Goal: Navigation & Orientation: Understand site structure

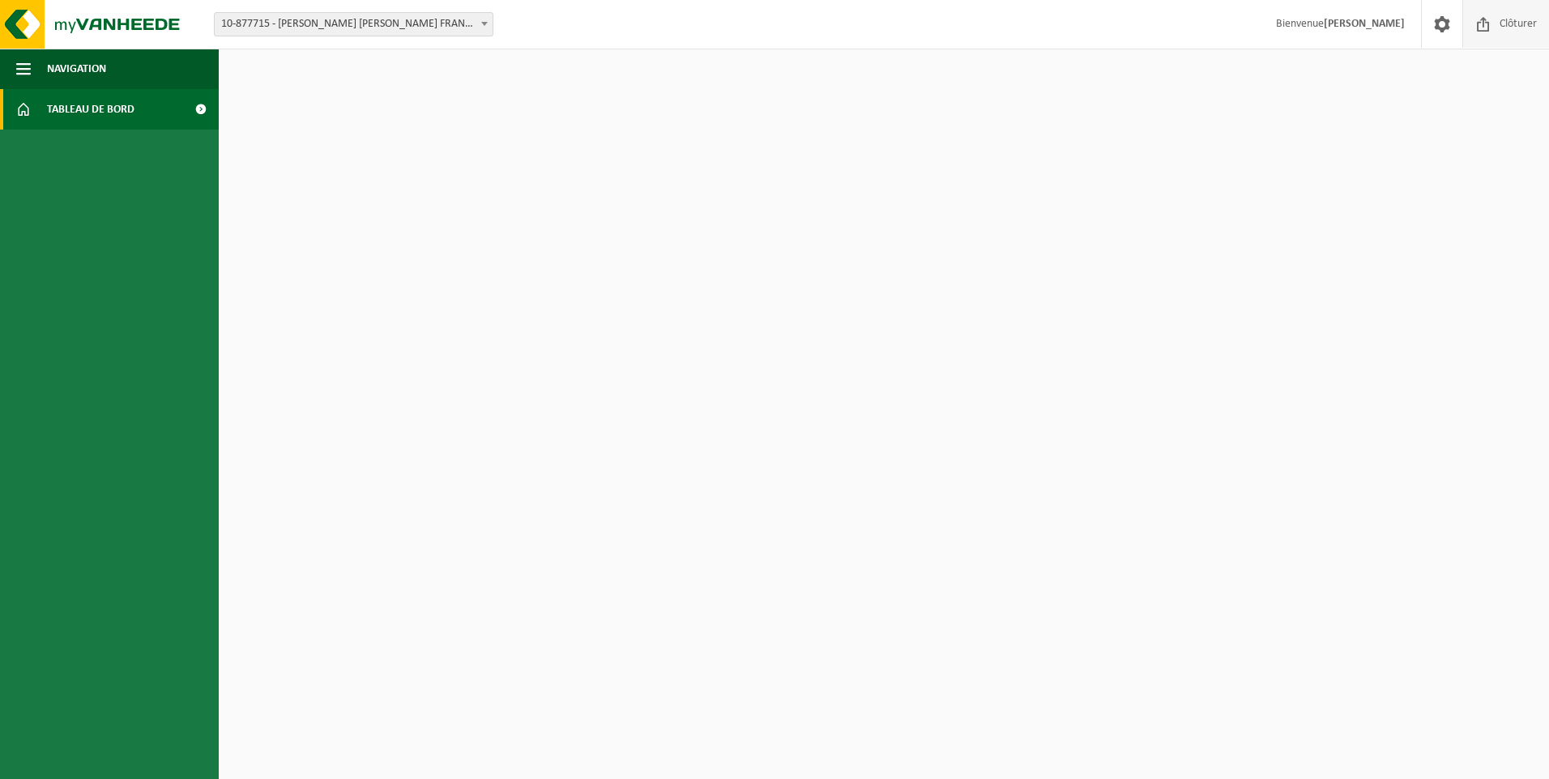
click at [1506, 23] on span "Clôturer" at bounding box center [1518, 24] width 45 height 48
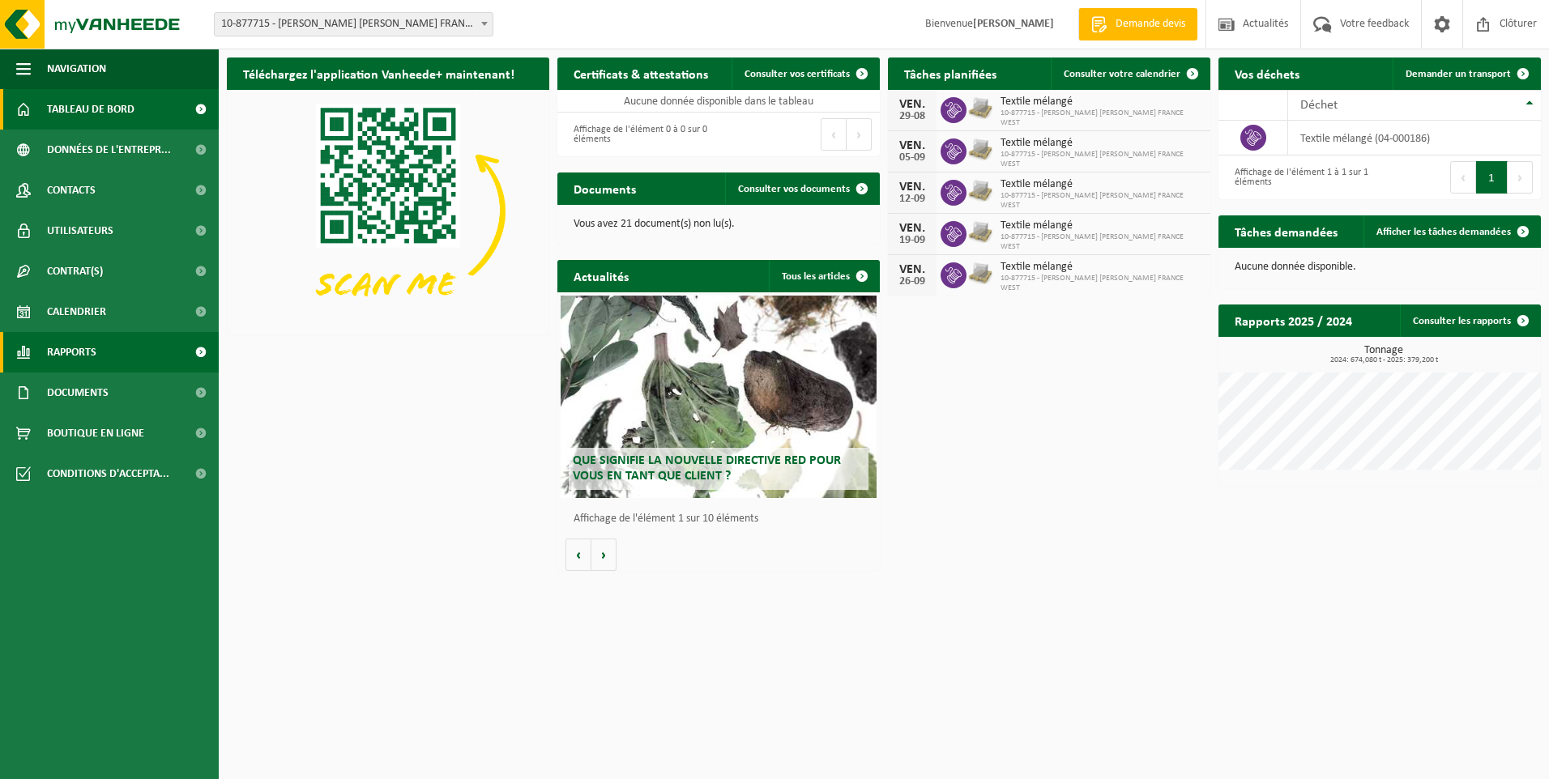
click at [83, 357] on span "Rapports" at bounding box center [71, 352] width 49 height 41
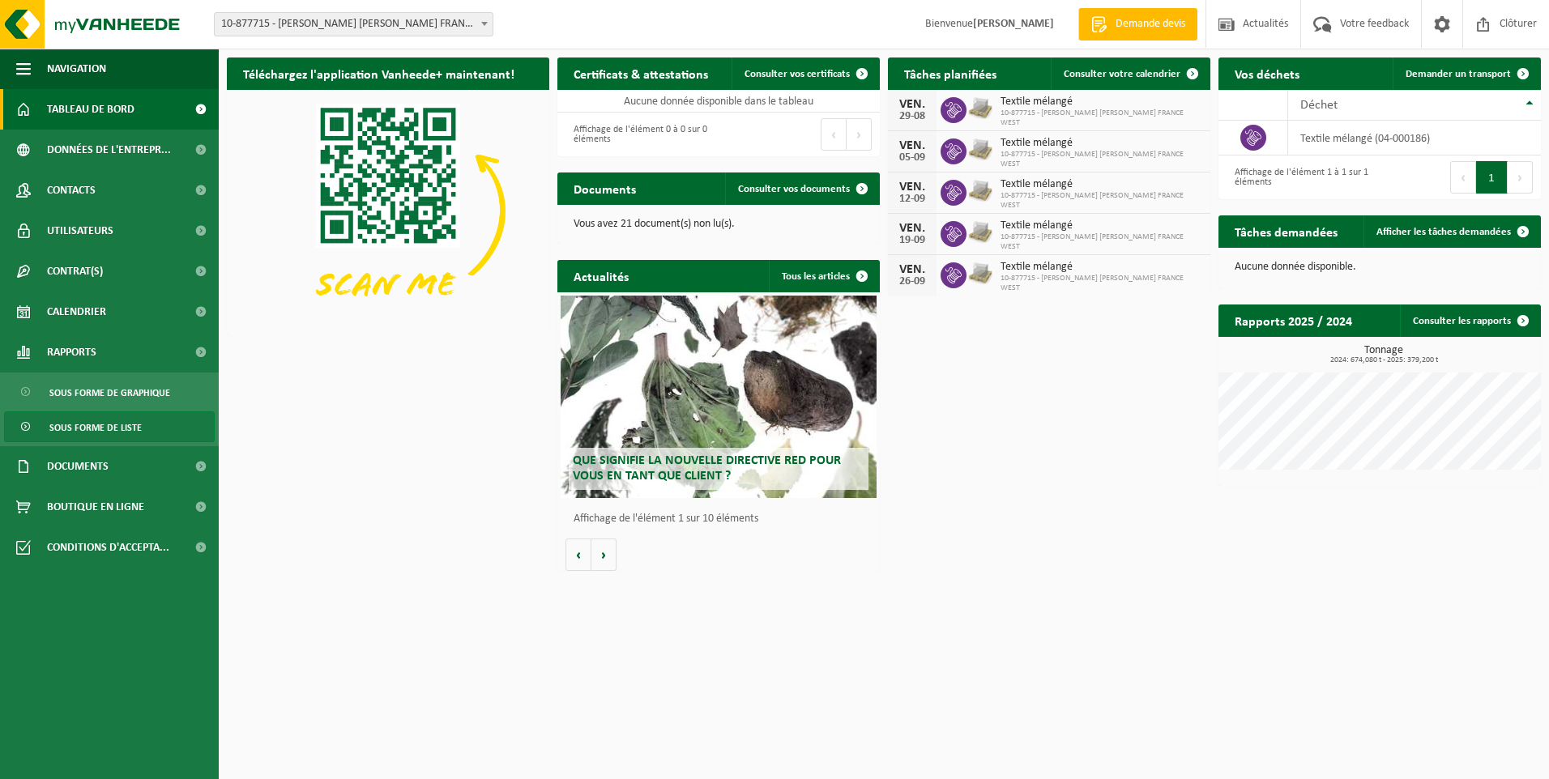
click at [96, 423] on span "Sous forme de liste" at bounding box center [95, 427] width 92 height 31
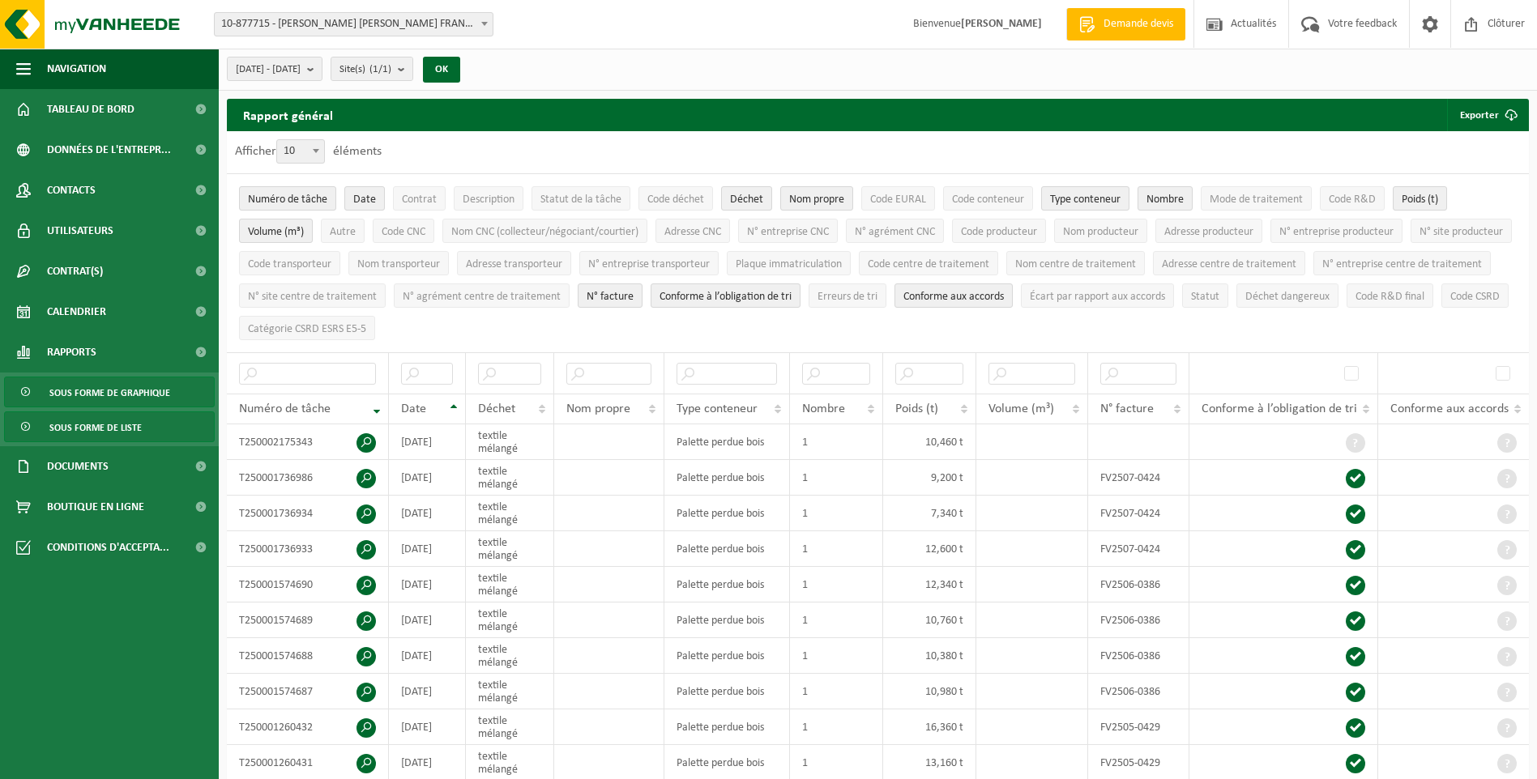
click at [96, 402] on span "Sous forme de graphique" at bounding box center [109, 393] width 121 height 31
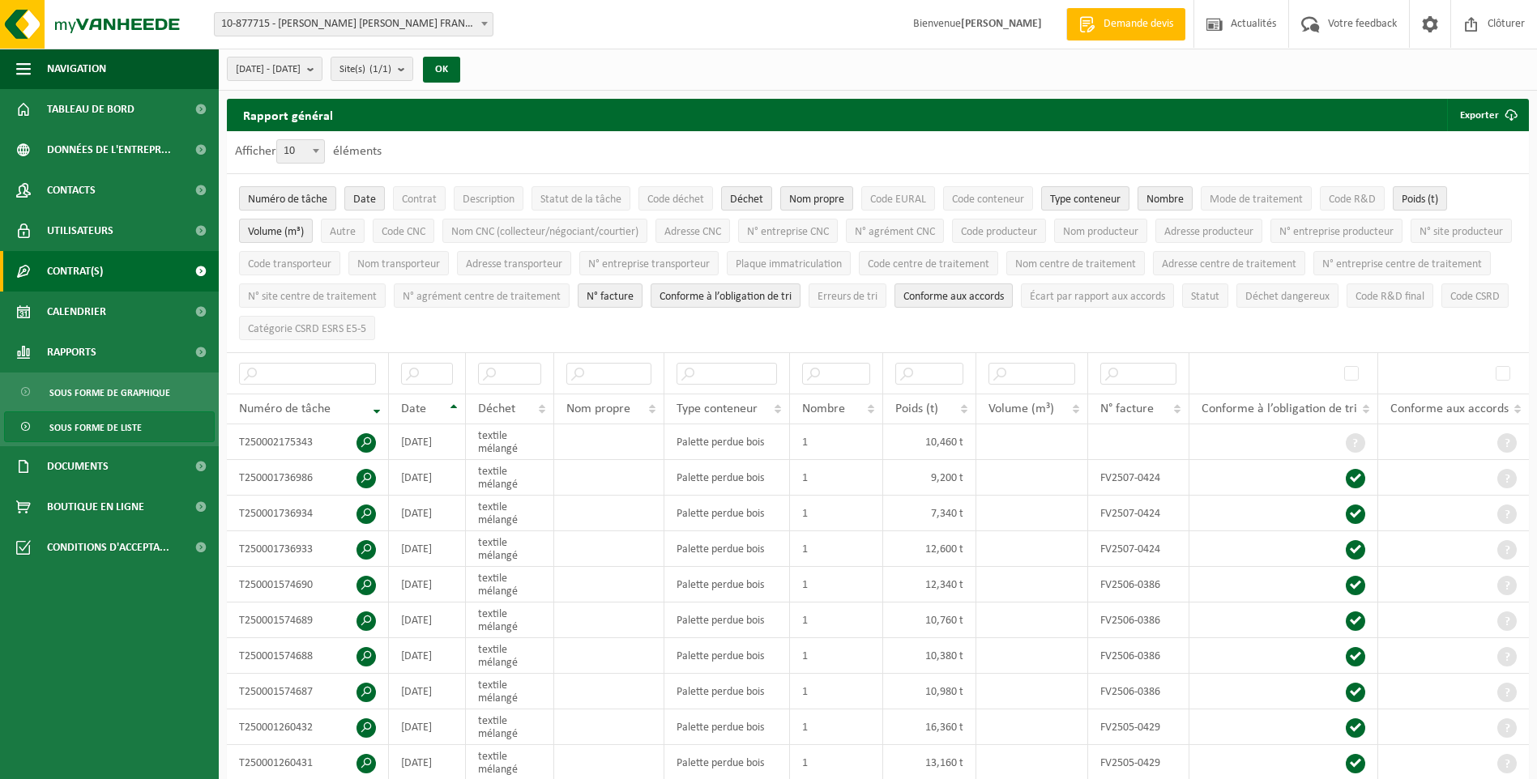
click at [69, 263] on span "Contrat(s)" at bounding box center [75, 271] width 56 height 41
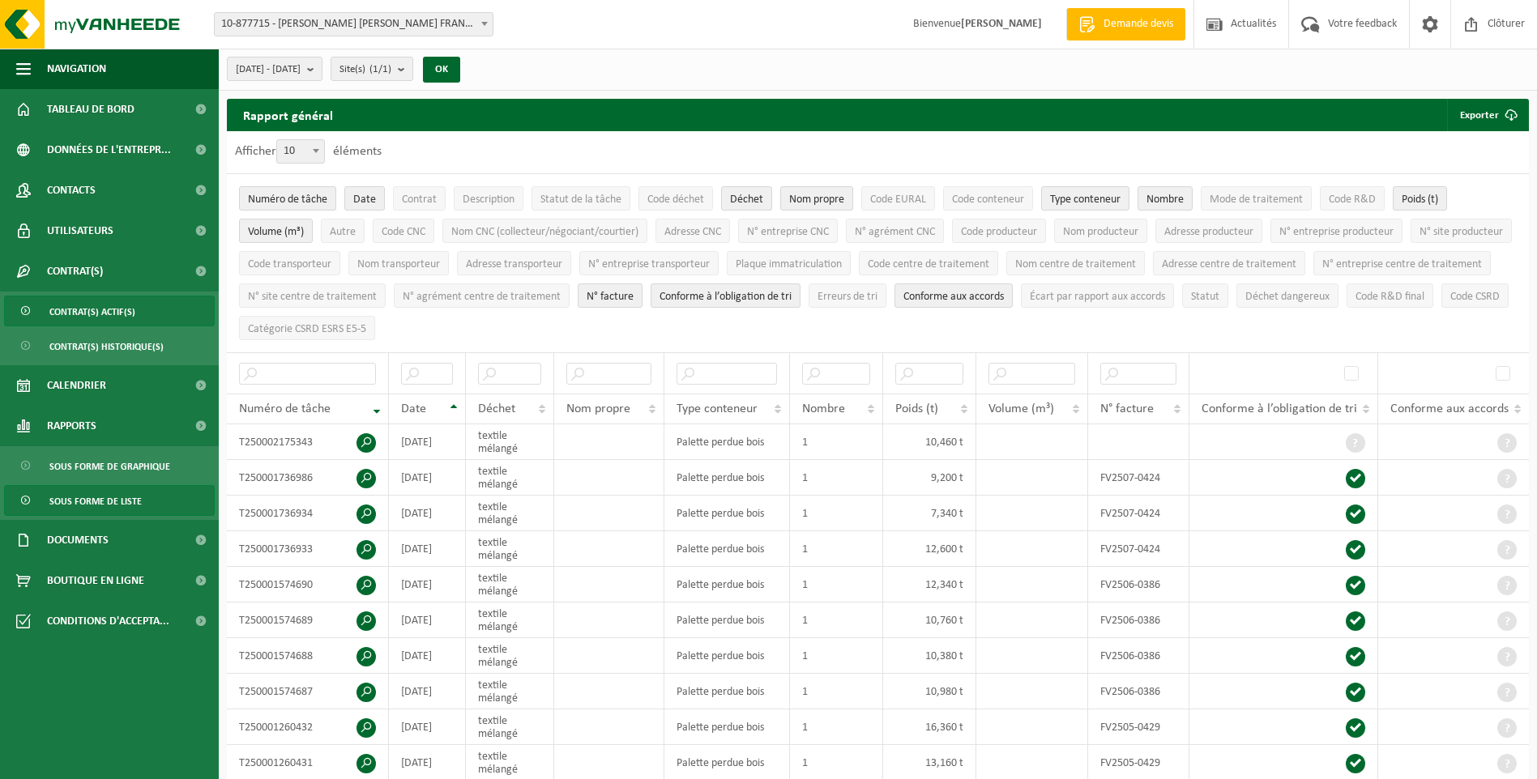
click at [74, 313] on span "Contrat(s) actif(s)" at bounding box center [92, 312] width 86 height 31
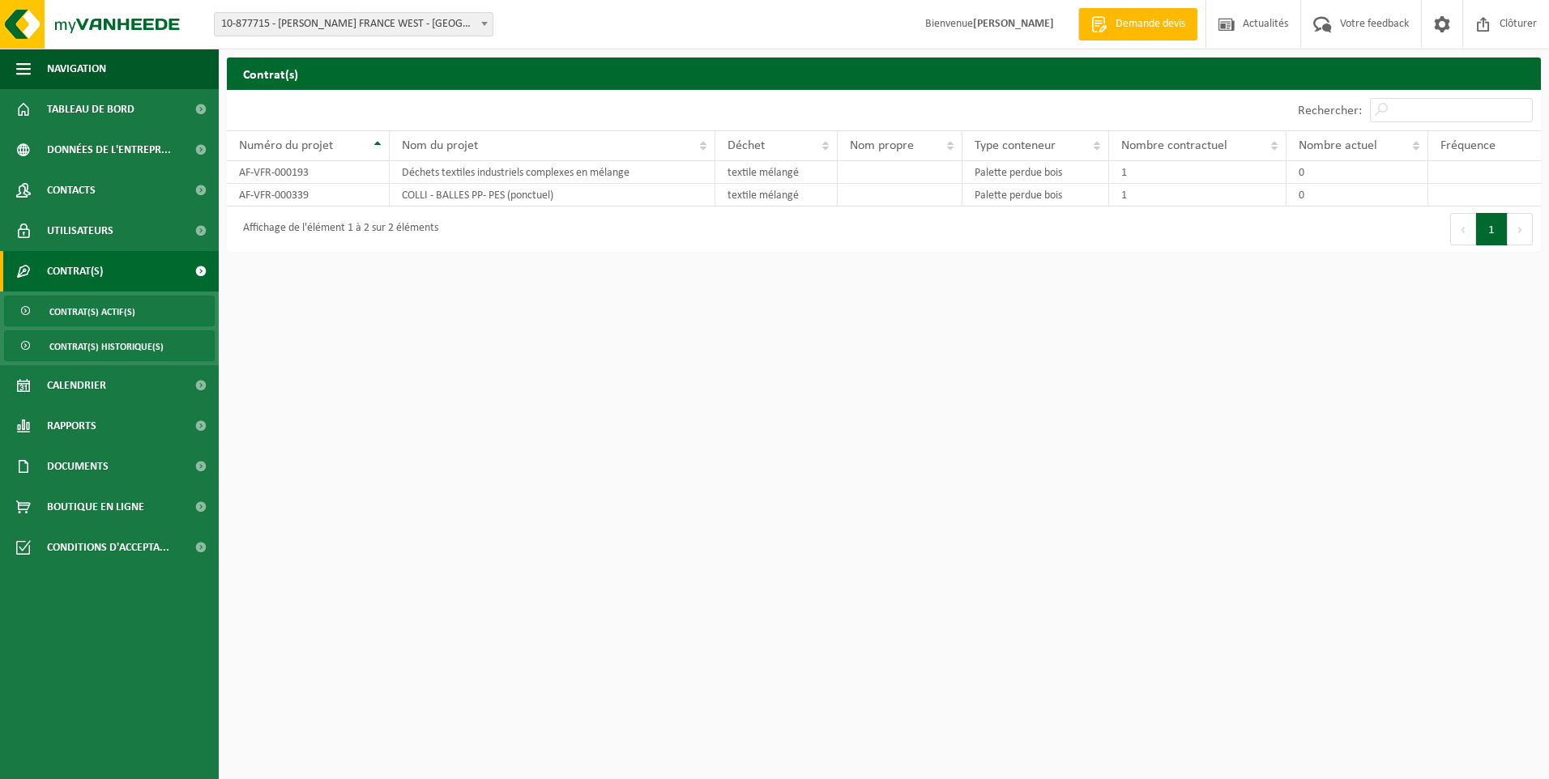
click at [78, 343] on span "Contrat(s) historique(s)" at bounding box center [106, 346] width 114 height 31
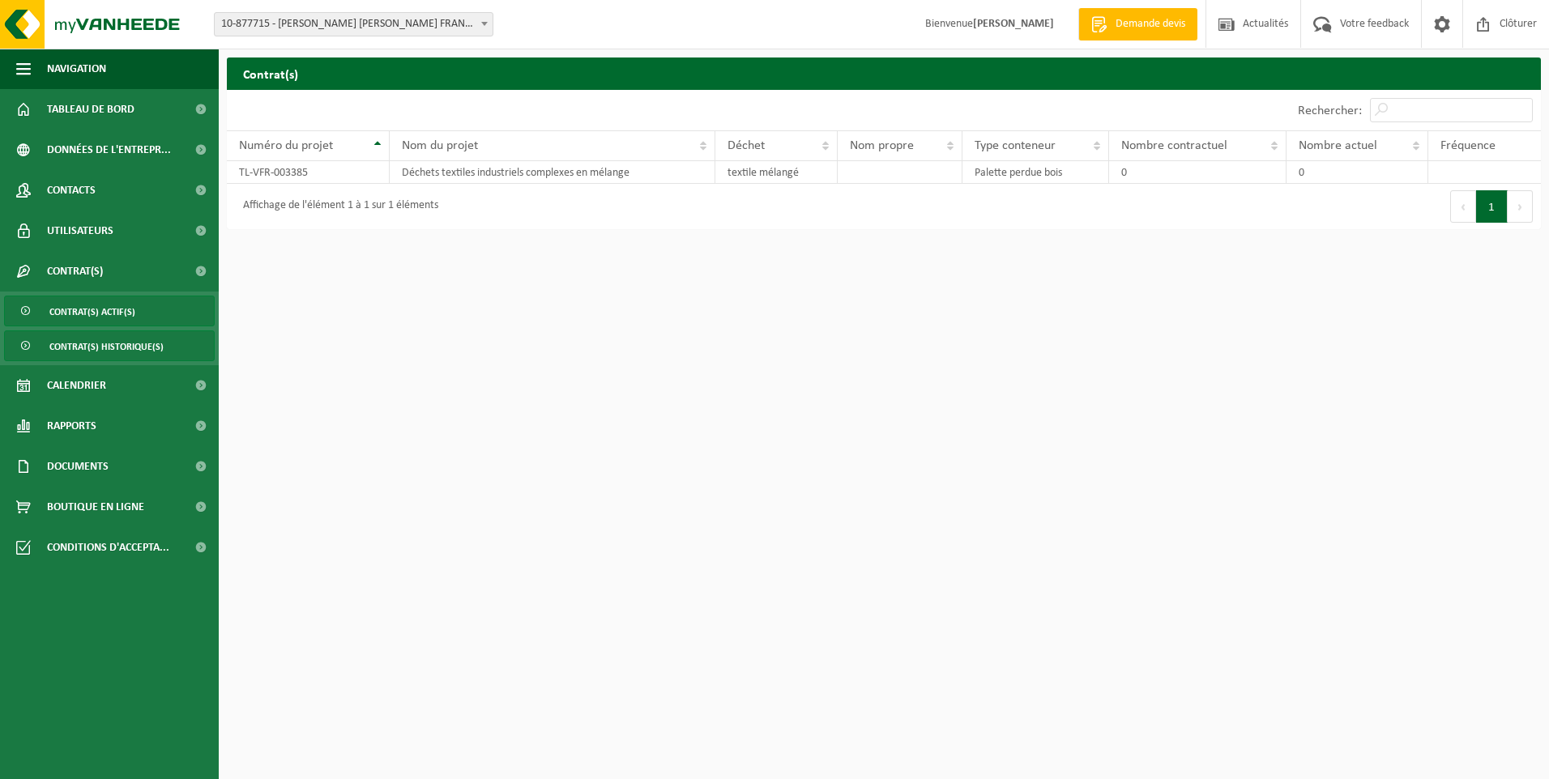
click at [83, 323] on span "Contrat(s) actif(s)" at bounding box center [92, 312] width 86 height 31
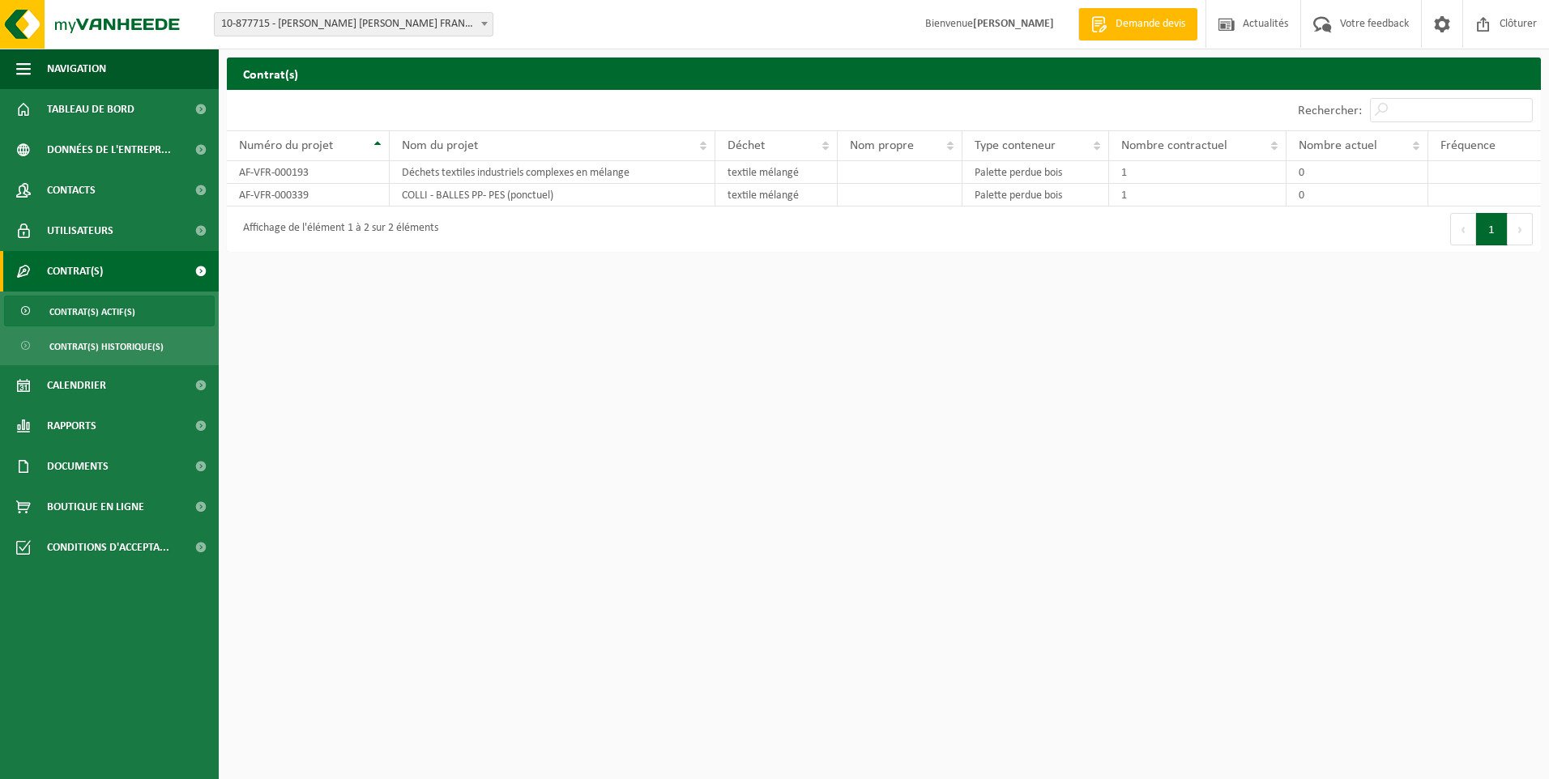
click at [93, 261] on span "Contrat(s)" at bounding box center [75, 271] width 56 height 41
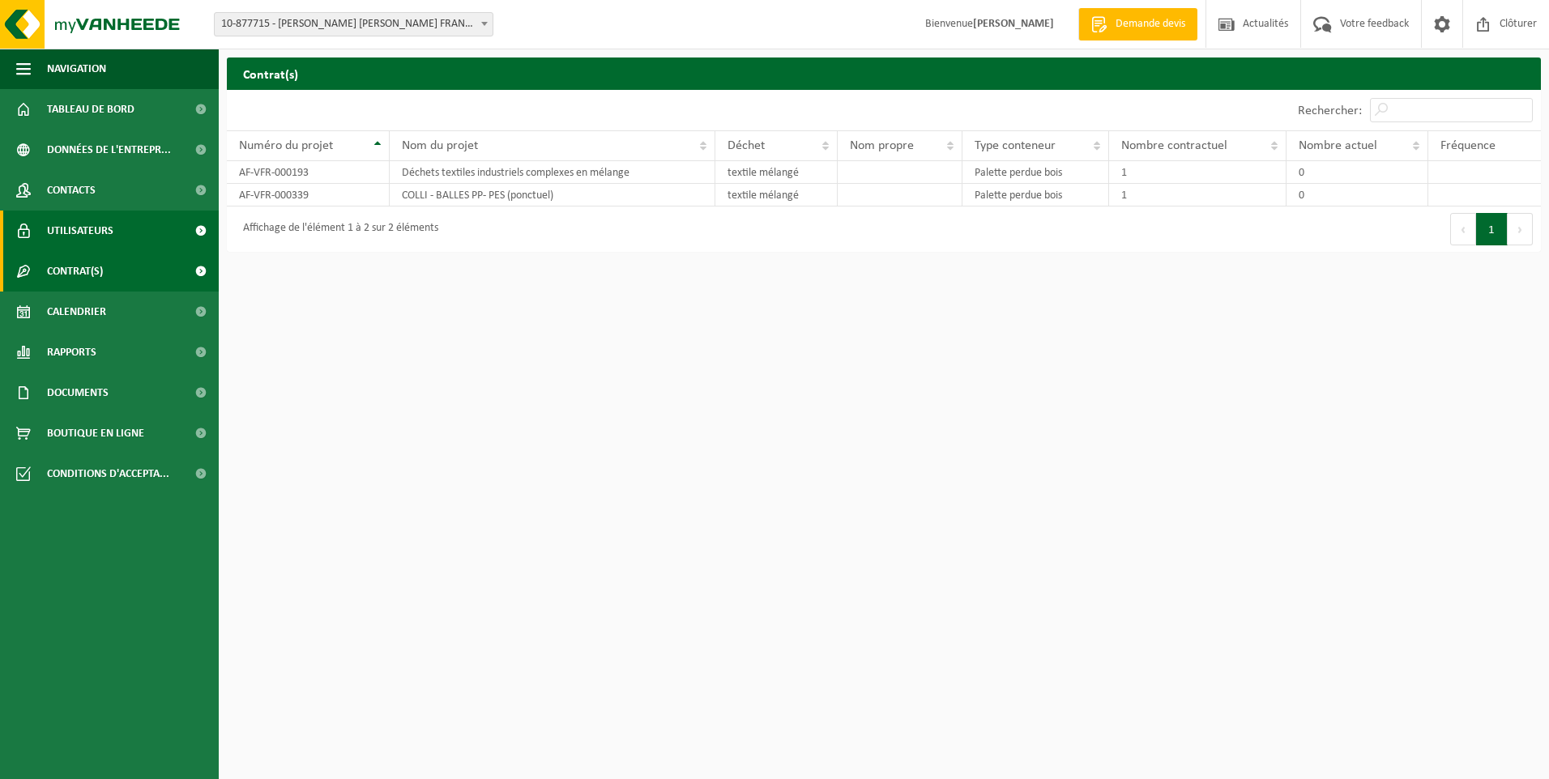
click at [88, 233] on span "Utilisateurs" at bounding box center [80, 231] width 66 height 41
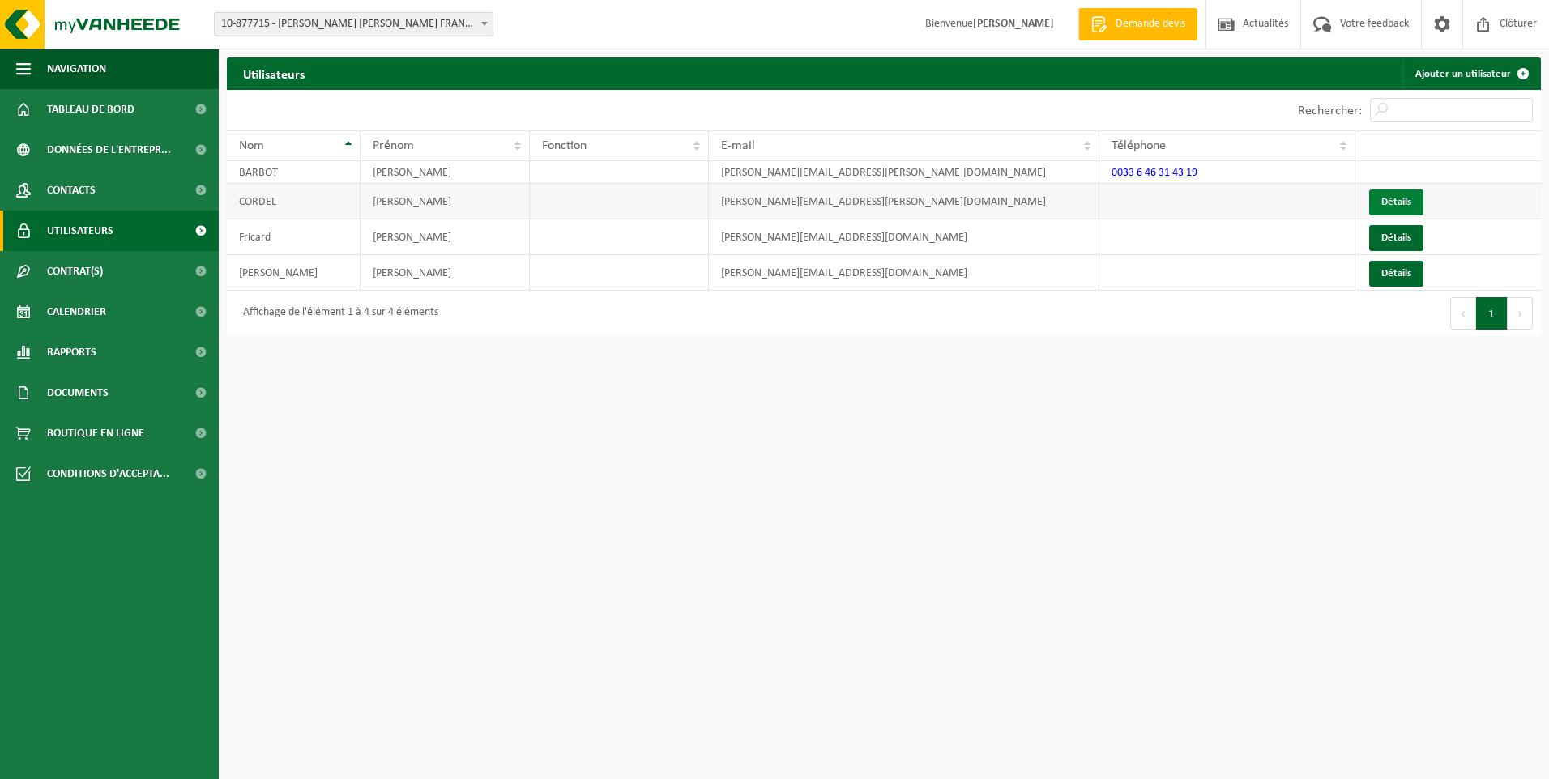
click at [1405, 199] on link "Détails" at bounding box center [1396, 203] width 54 height 26
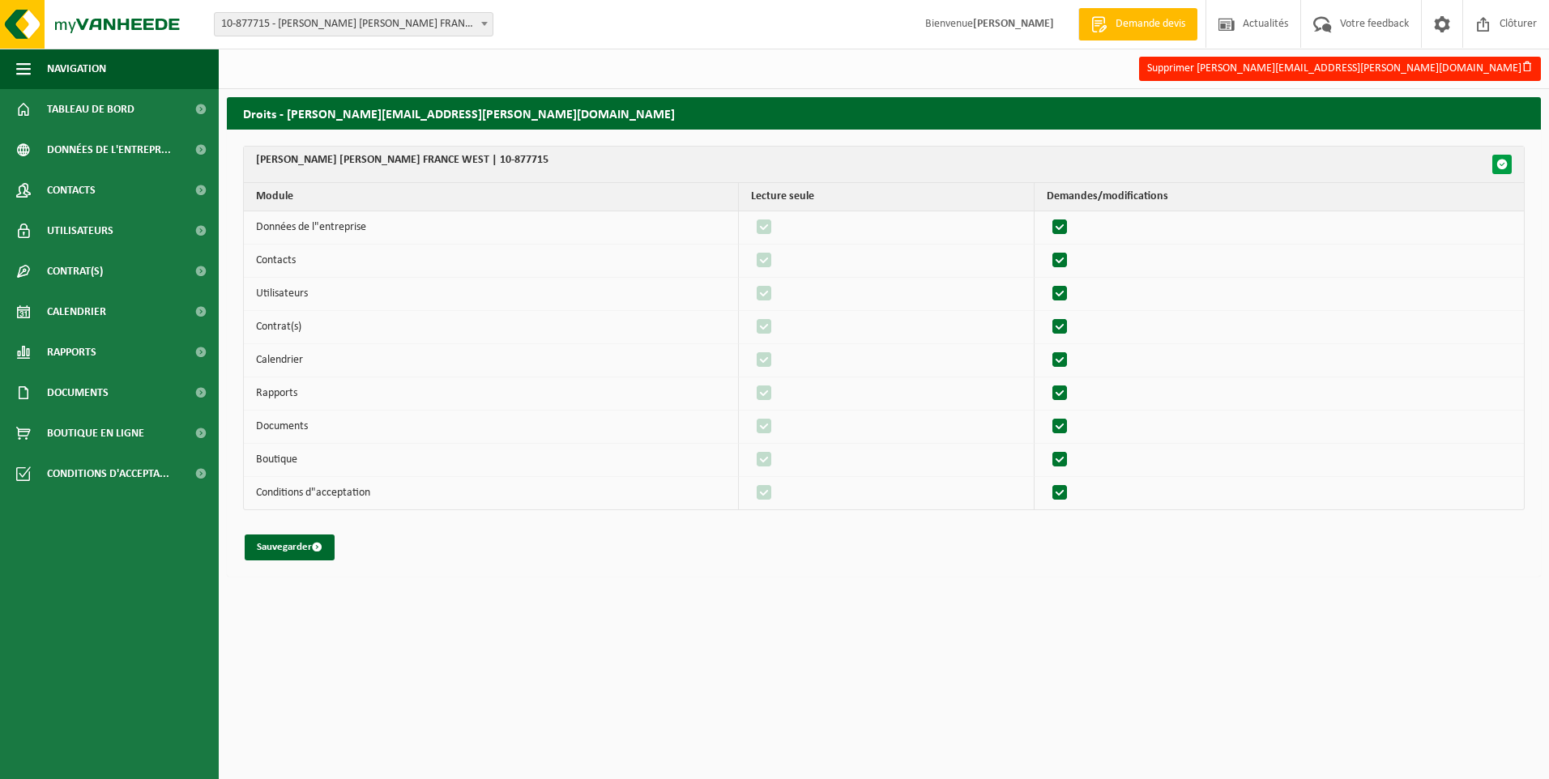
click at [1505, 159] on span "button" at bounding box center [1501, 164] width 11 height 11
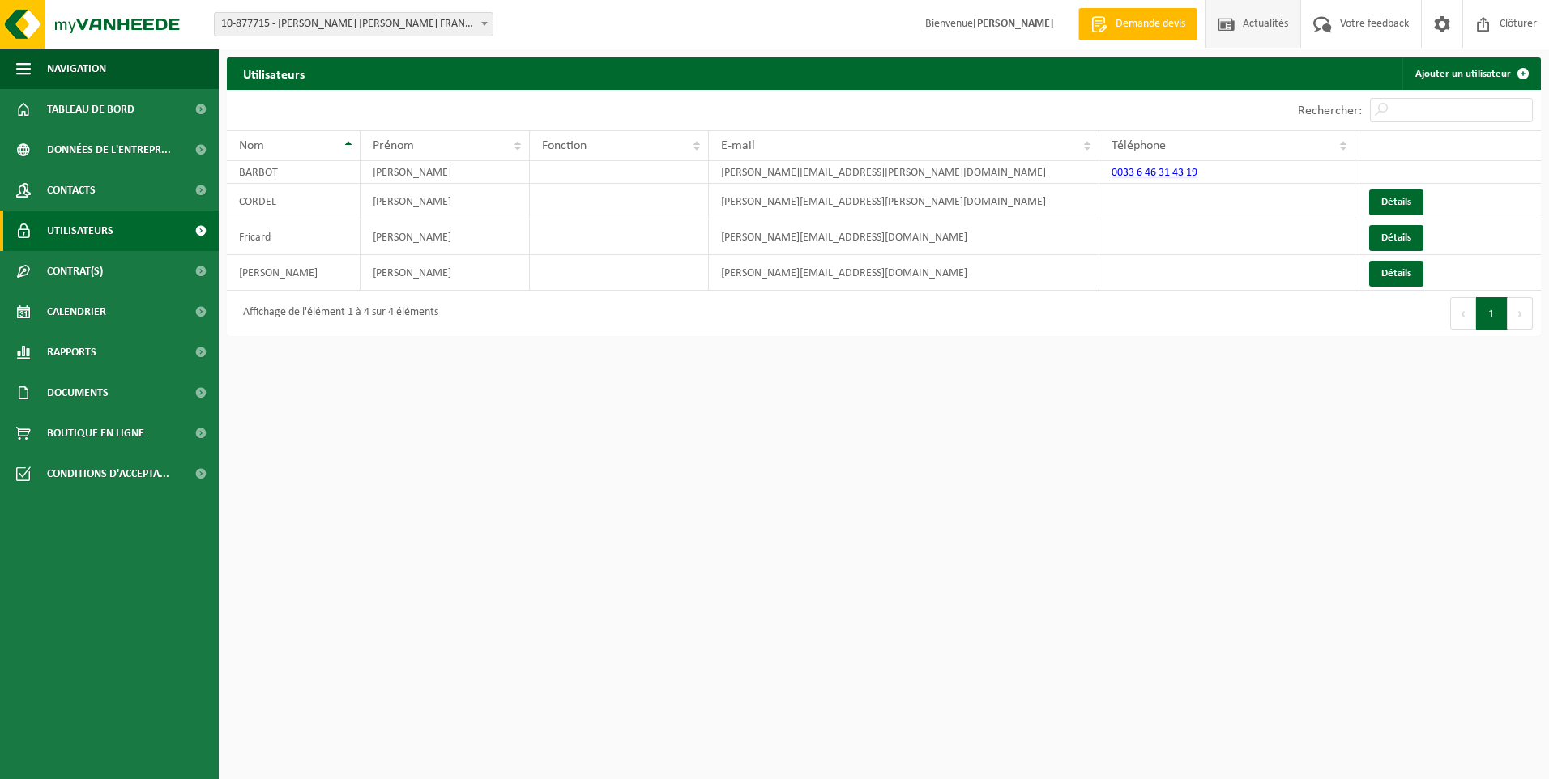
click at [1239, 24] on span "Actualités" at bounding box center [1265, 24] width 53 height 48
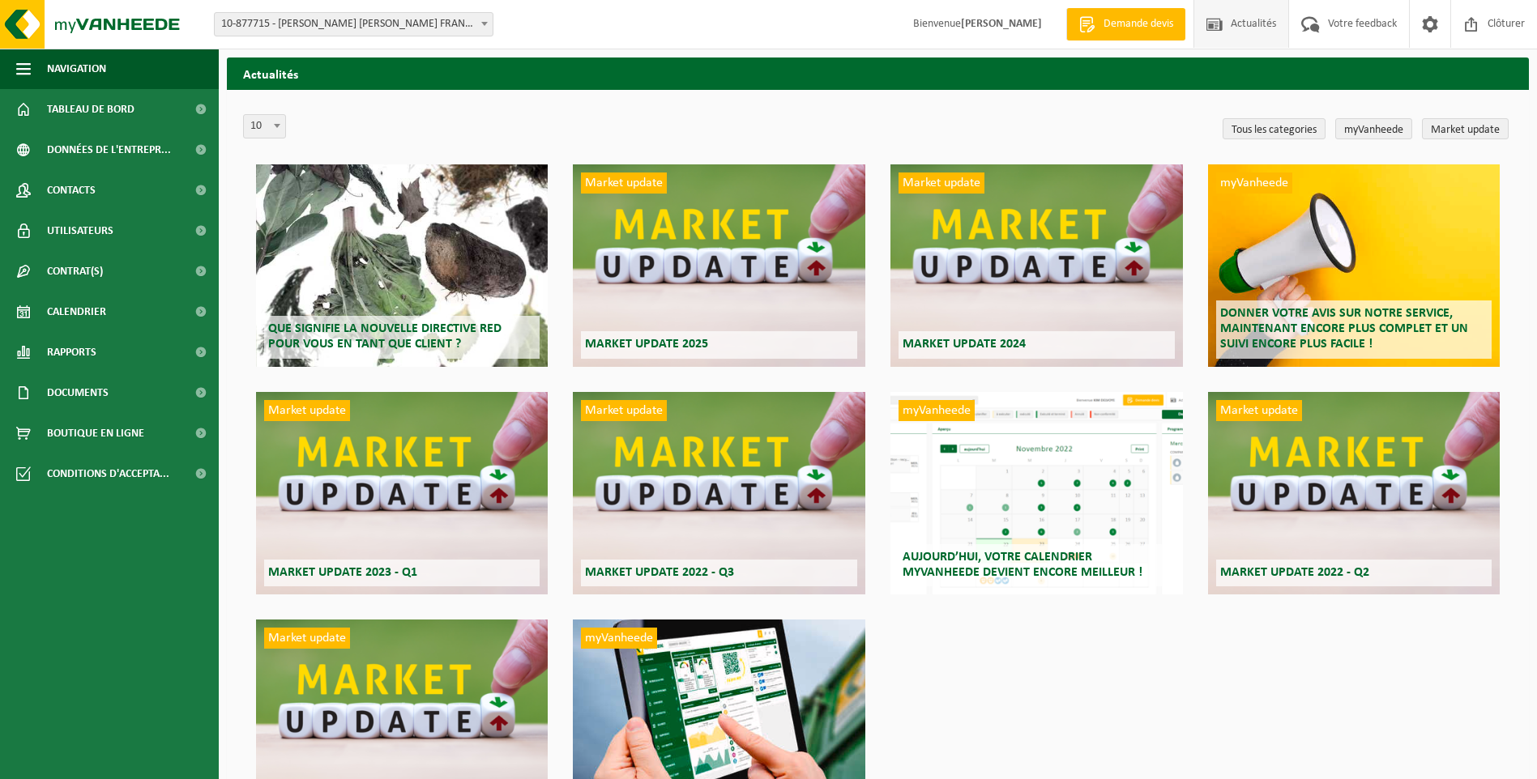
click at [446, 236] on div "Que signifie la nouvelle directive RED pour vous en tant que client ?" at bounding box center [402, 265] width 292 height 203
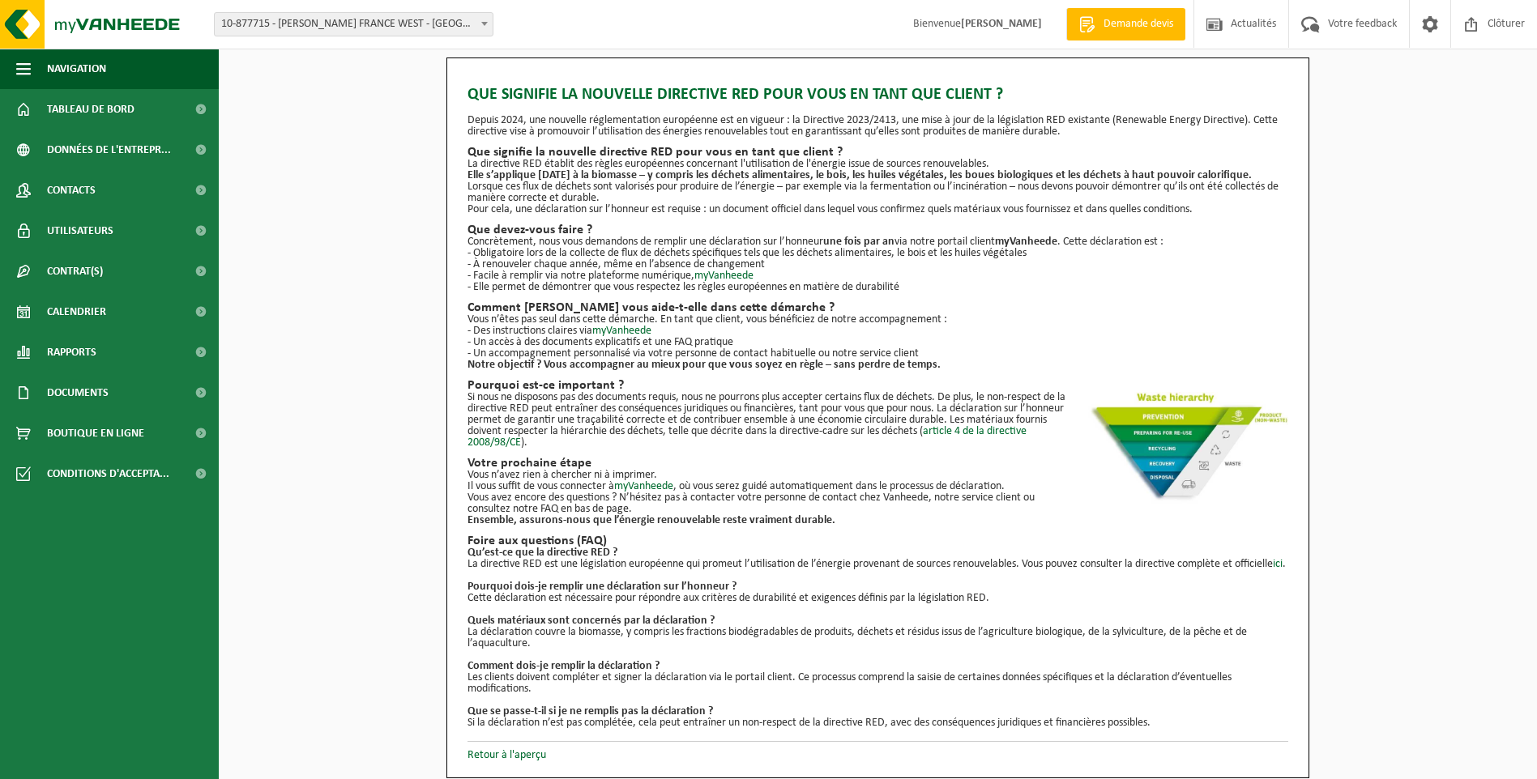
scroll to position [11, 0]
click at [506, 759] on link "Retour à l'aperçu" at bounding box center [506, 755] width 79 height 12
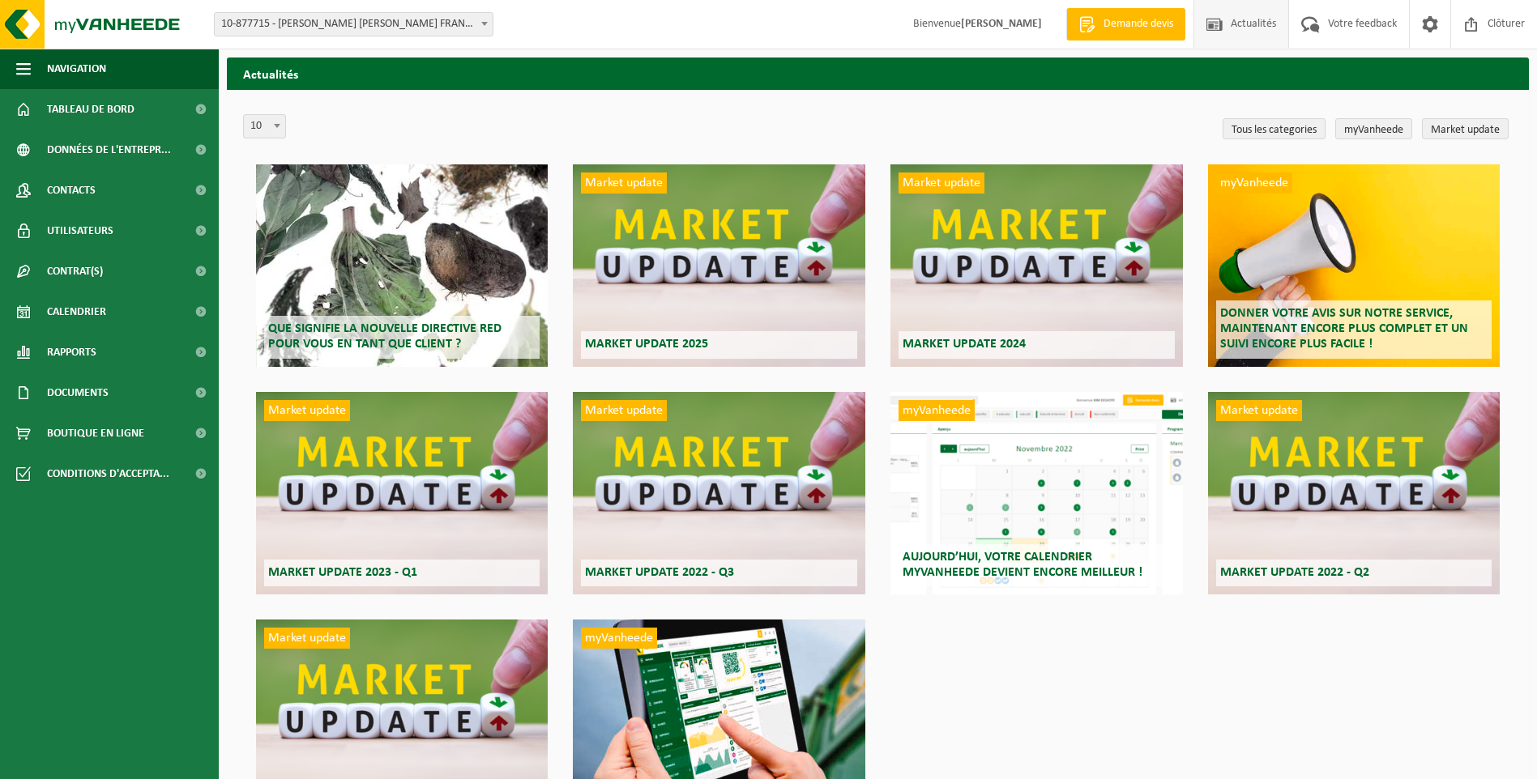
click at [679, 247] on div "Market update Market update 2025" at bounding box center [719, 265] width 292 height 203
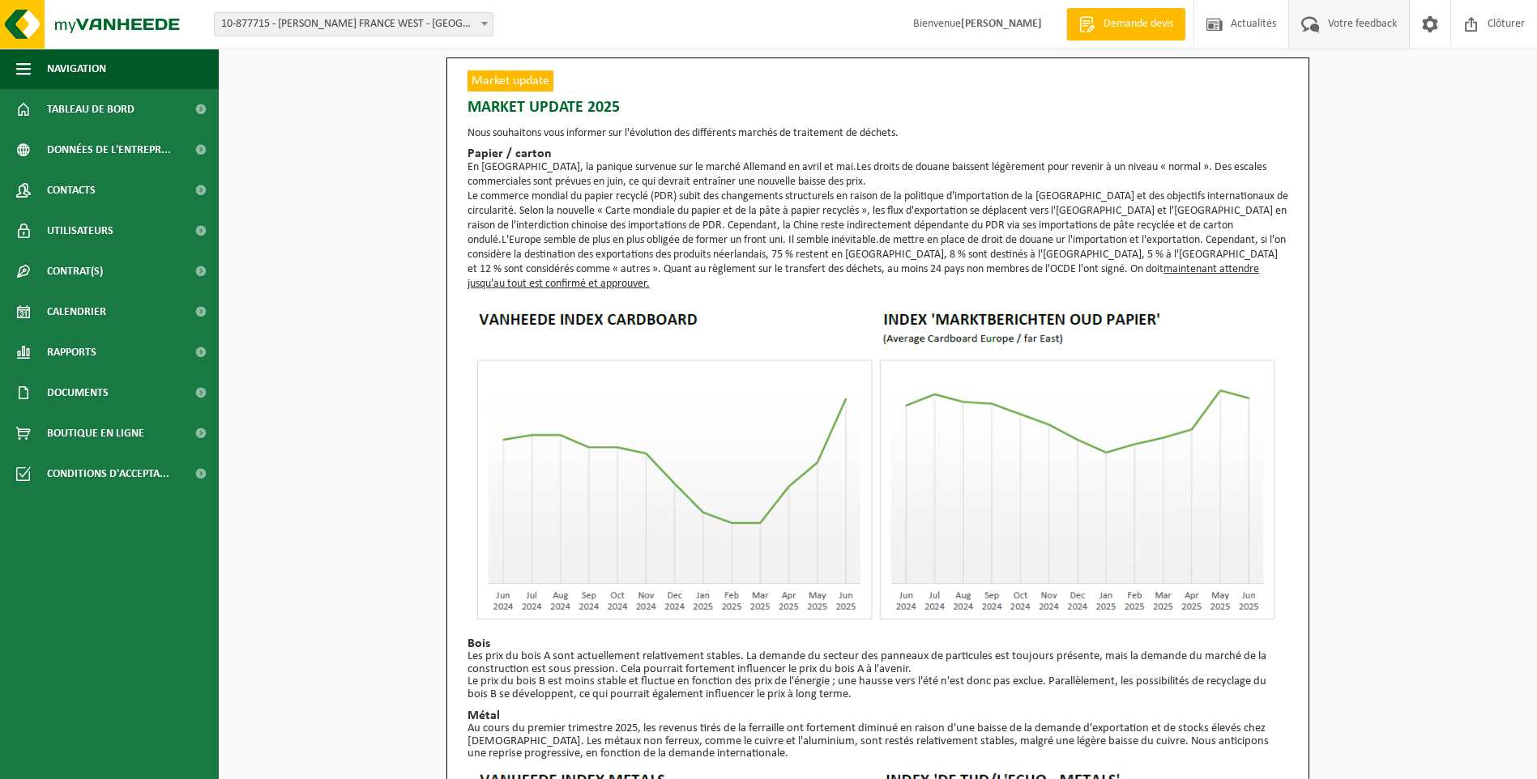
click at [1353, 28] on span "Votre feedback" at bounding box center [1362, 24] width 77 height 48
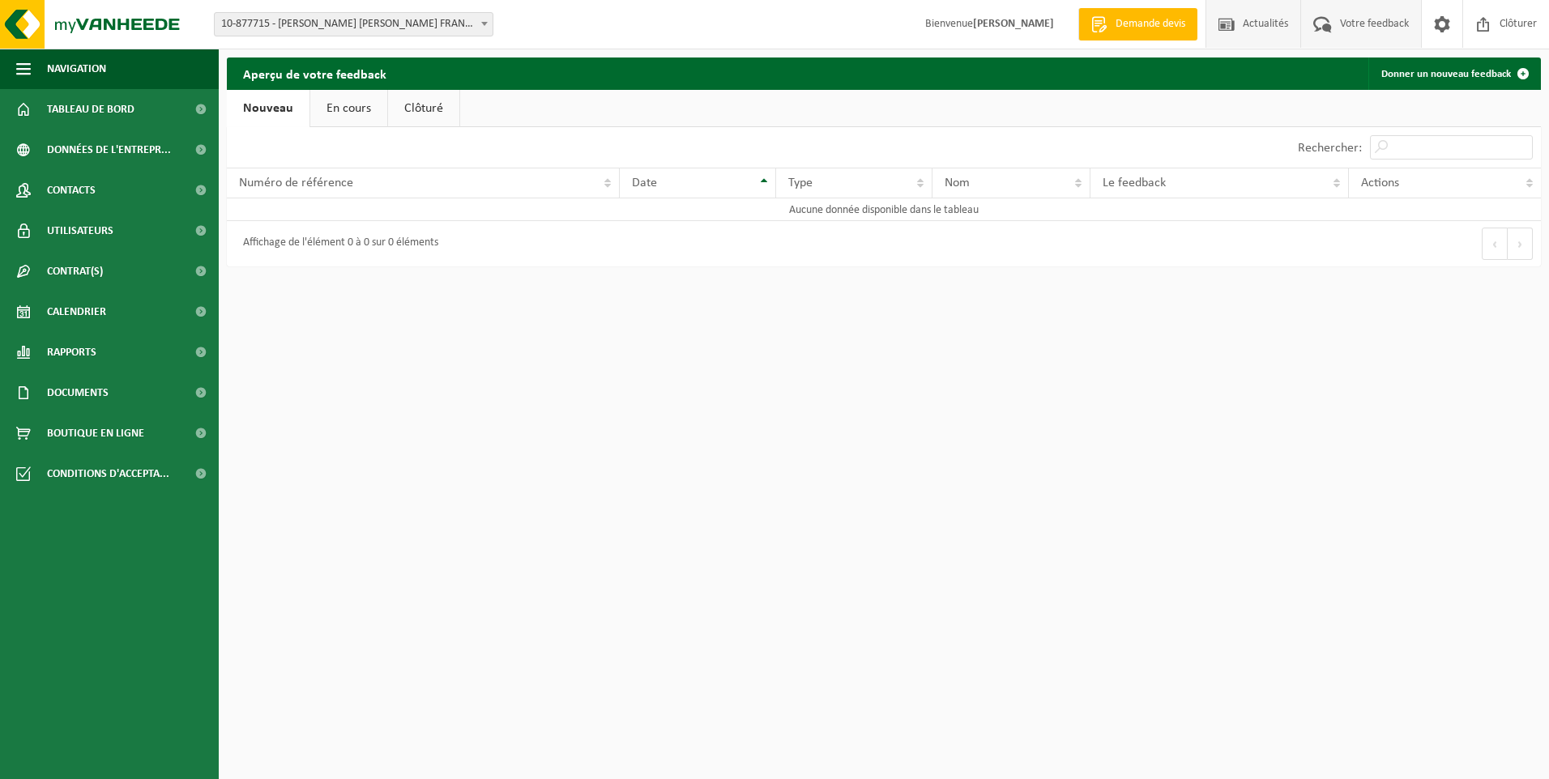
click at [1274, 23] on span "Actualités" at bounding box center [1265, 24] width 53 height 48
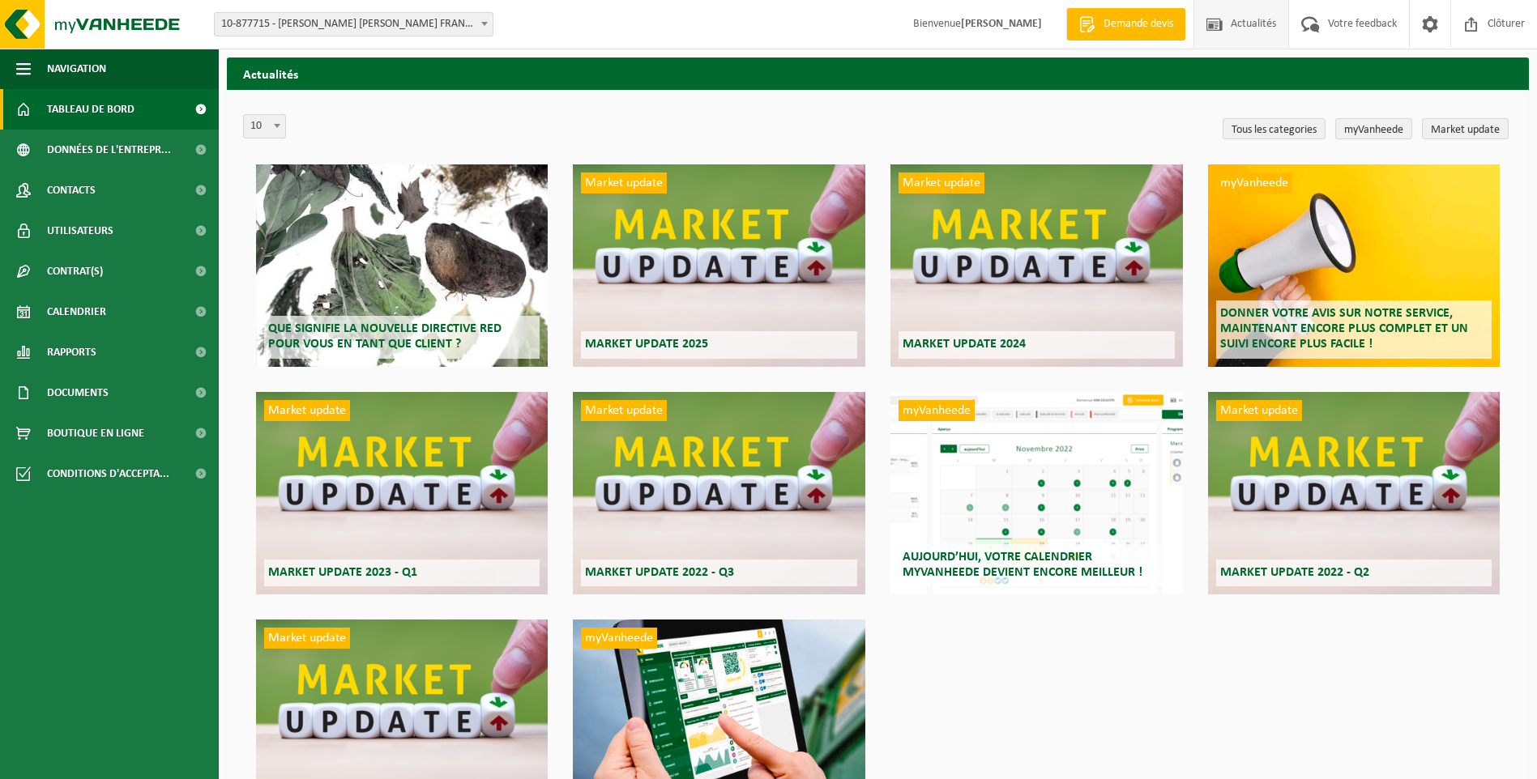
click at [82, 117] on span "Tableau de bord" at bounding box center [91, 109] width 88 height 41
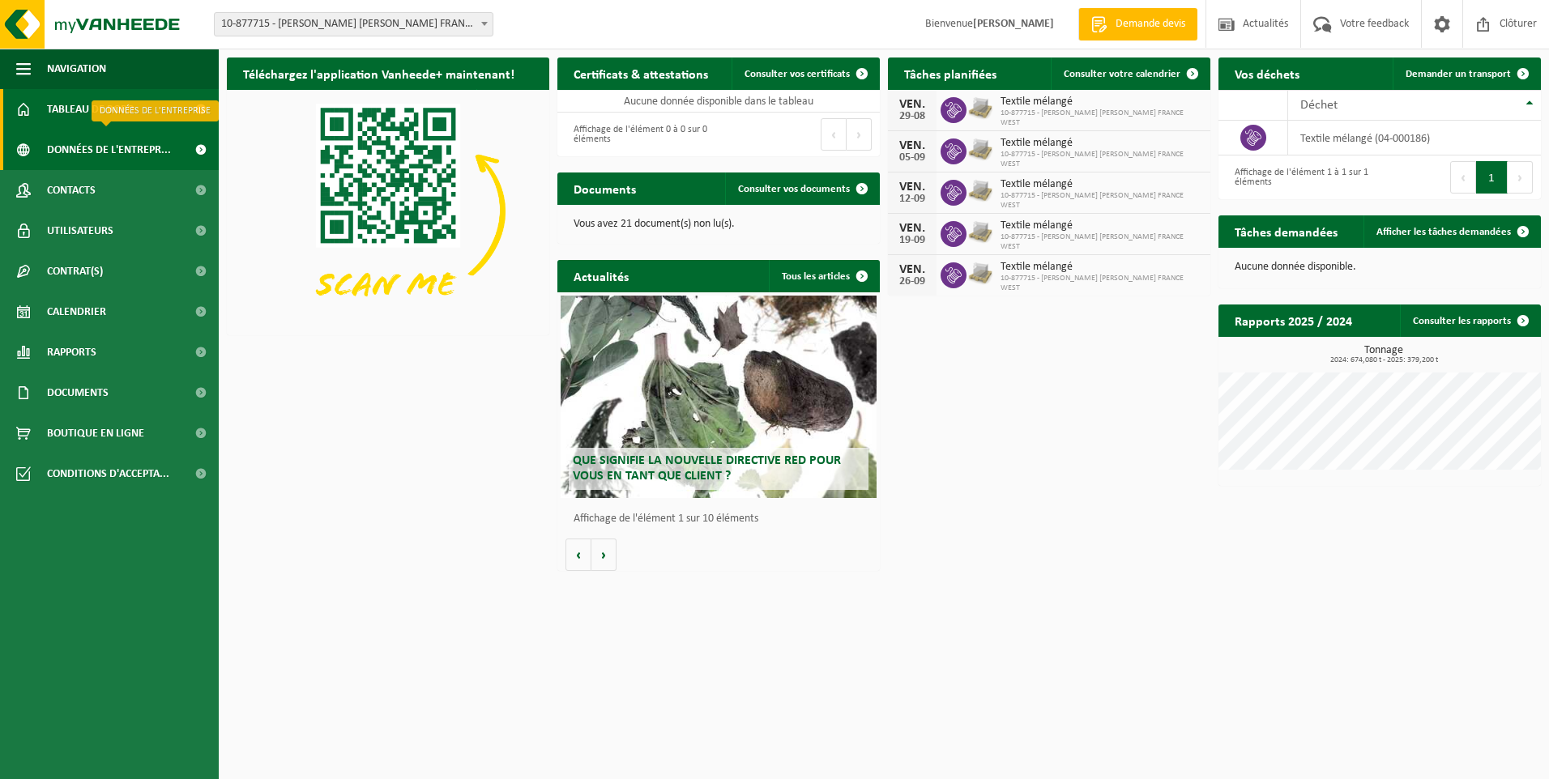
click at [79, 154] on span "Données de l'entrepr..." at bounding box center [109, 150] width 124 height 41
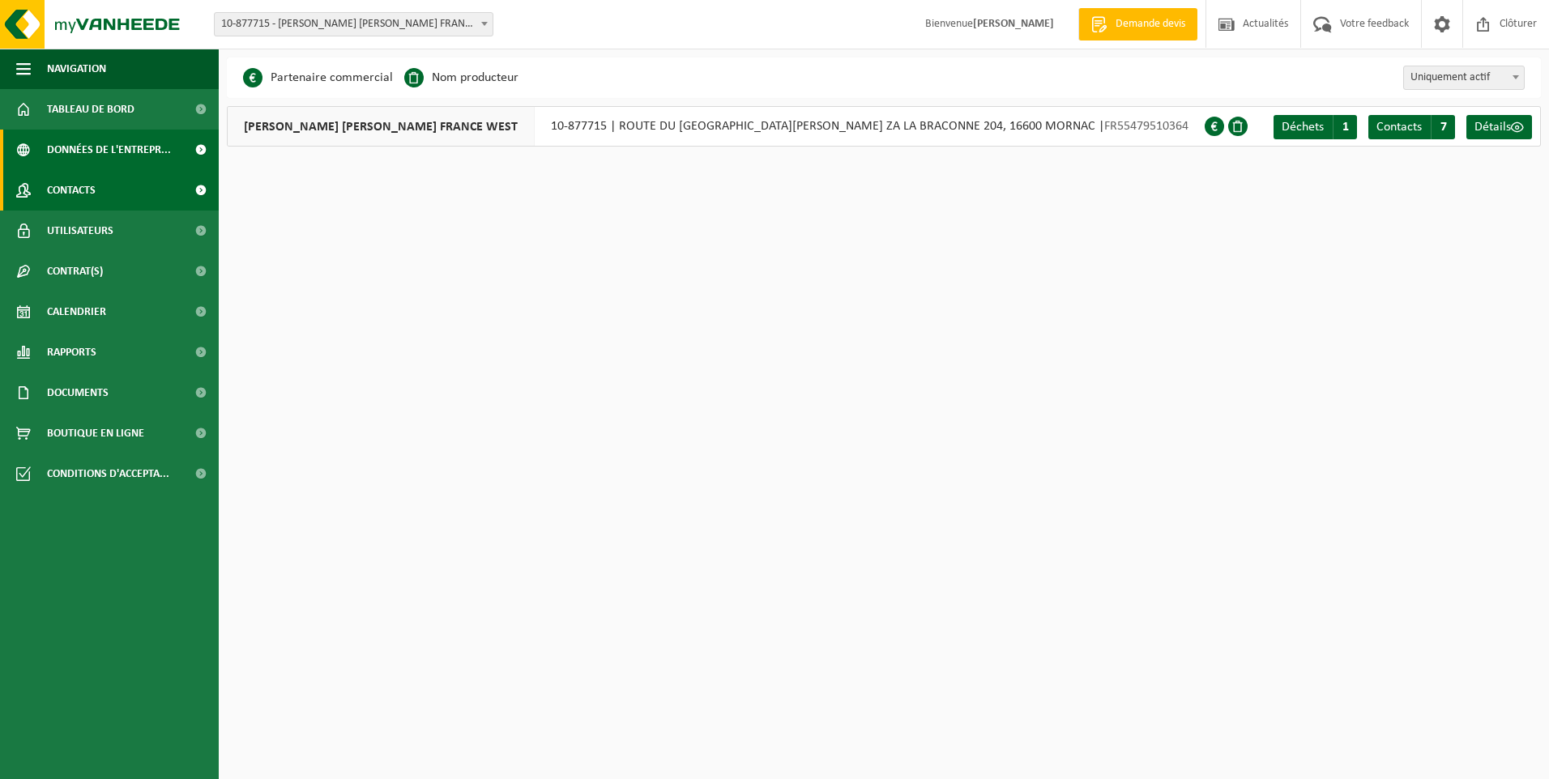
click at [67, 191] on span "Contacts" at bounding box center [71, 190] width 49 height 41
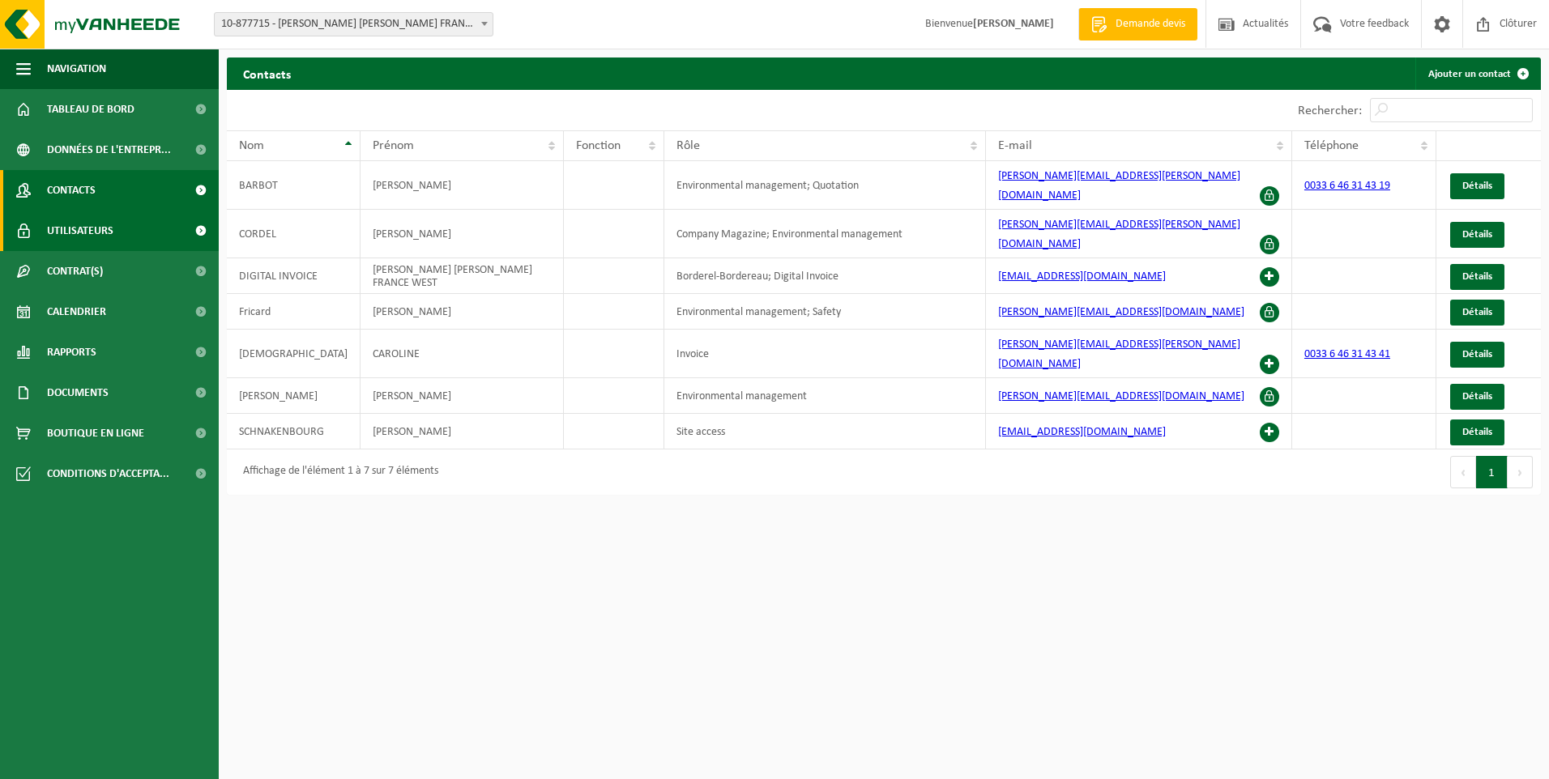
click at [76, 220] on span "Utilisateurs" at bounding box center [80, 231] width 66 height 41
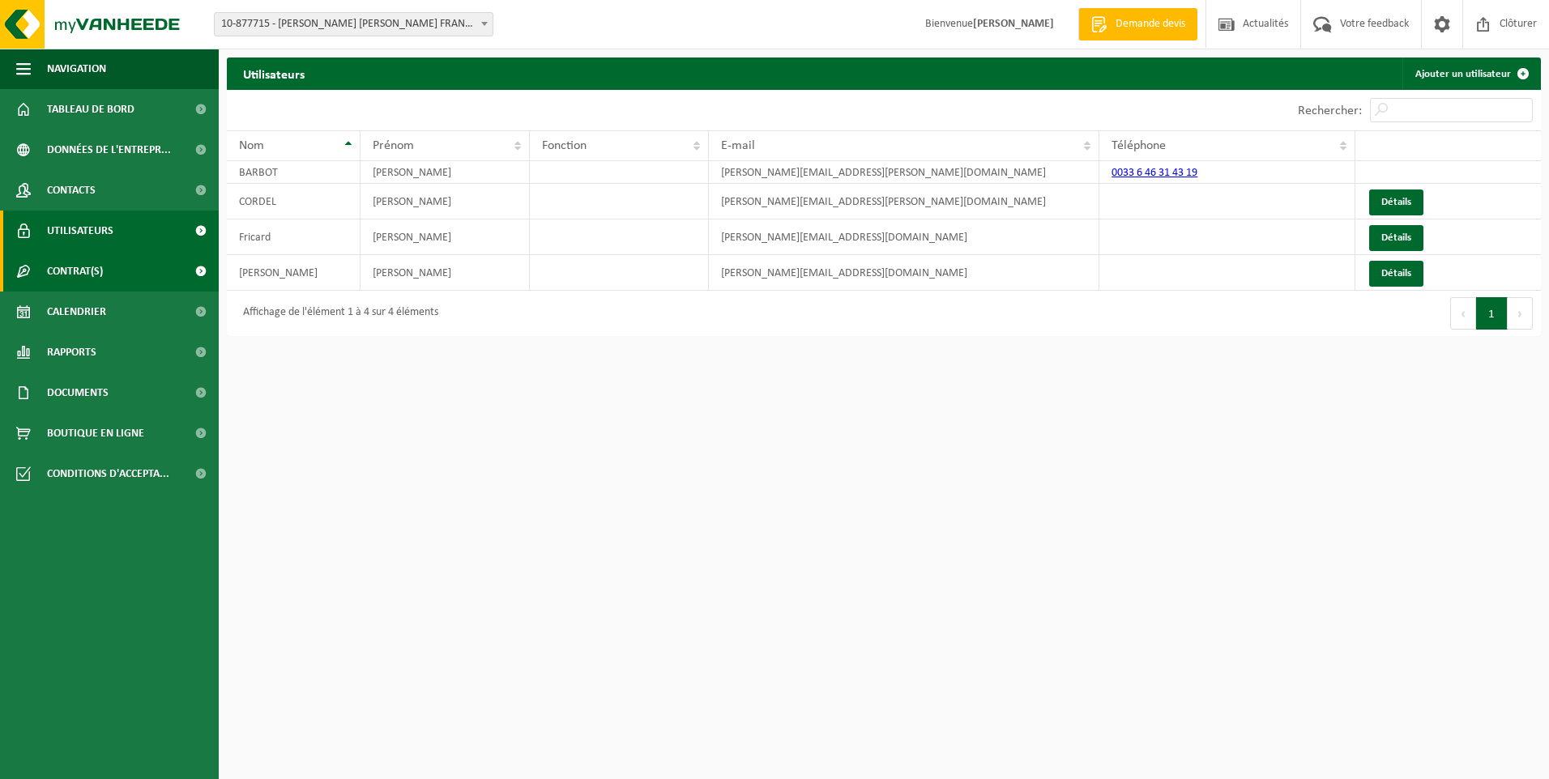
click at [75, 270] on span "Contrat(s)" at bounding box center [75, 271] width 56 height 41
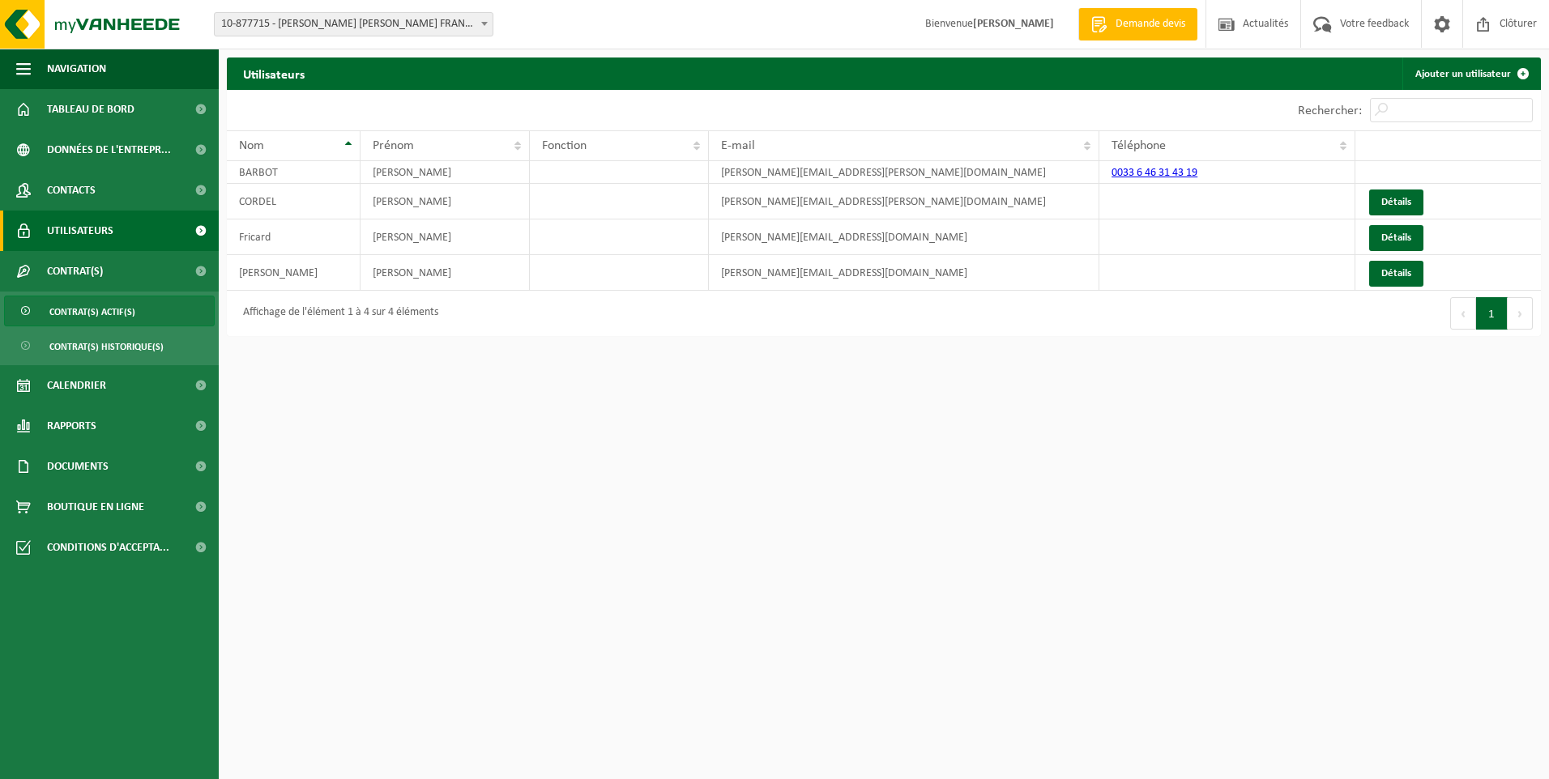
click at [75, 310] on span "Contrat(s) actif(s)" at bounding box center [92, 312] width 86 height 31
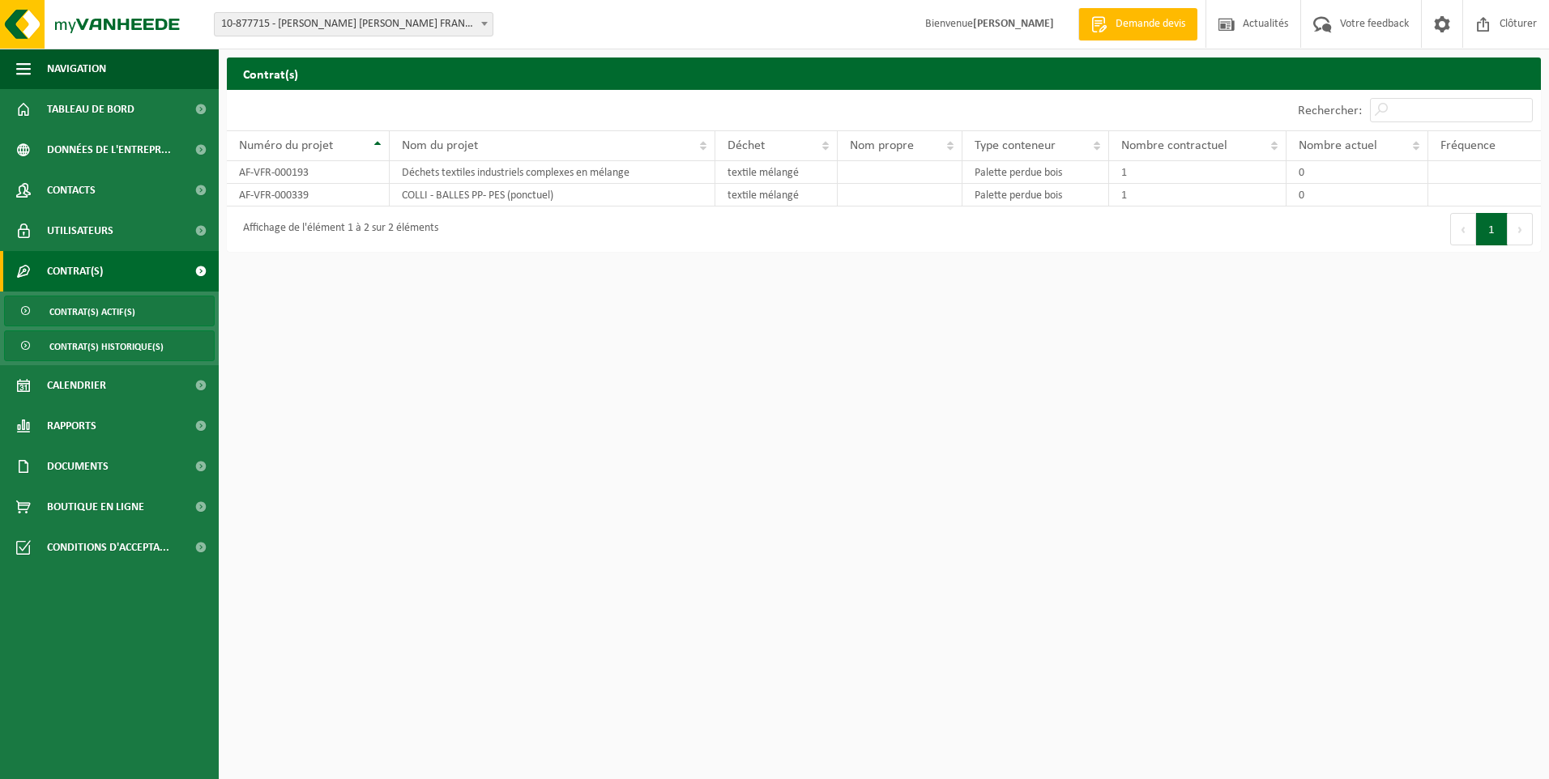
click at [77, 347] on span "Contrat(s) historique(s)" at bounding box center [106, 346] width 114 height 31
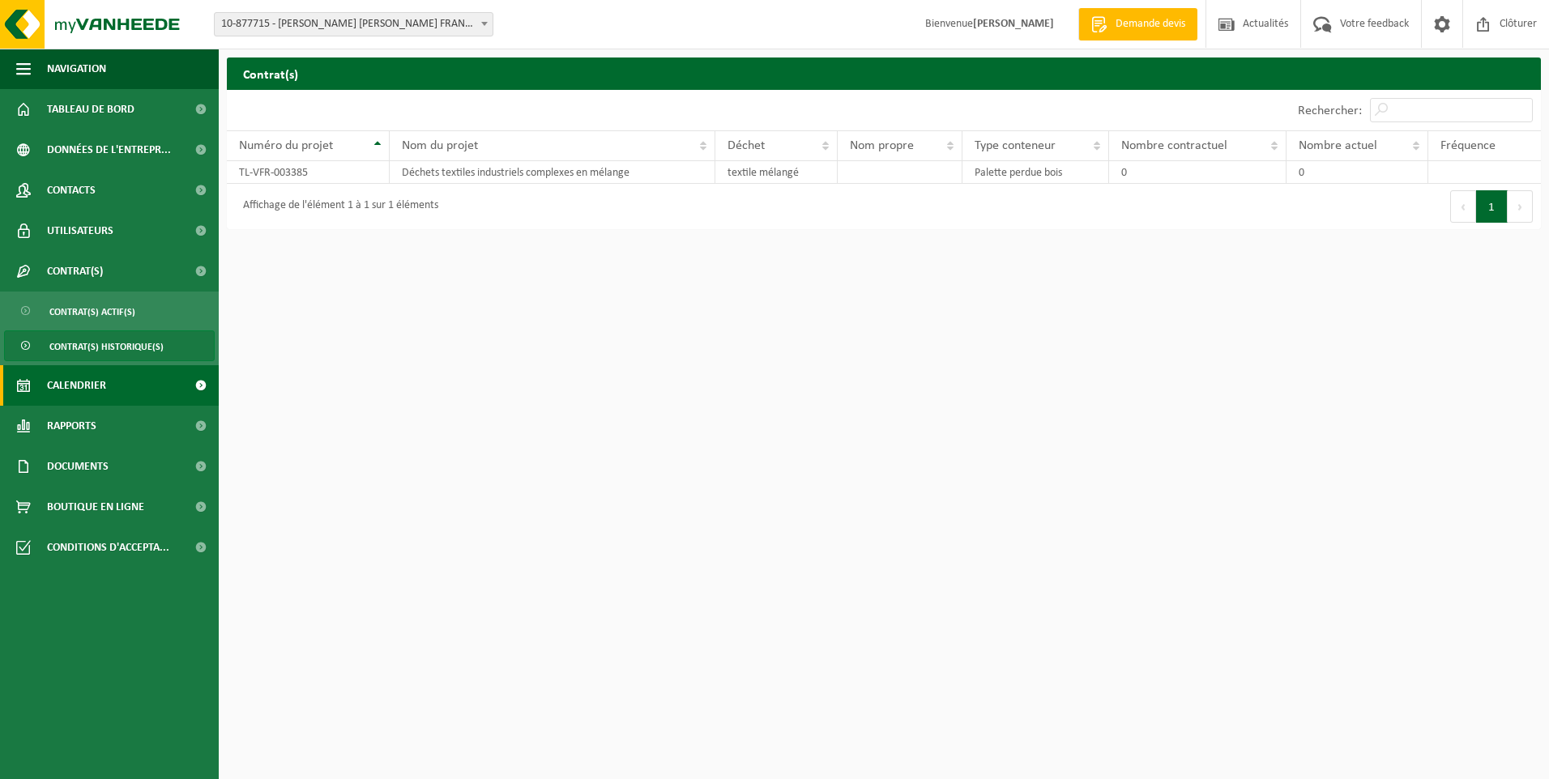
click at [79, 375] on span "Calendrier" at bounding box center [76, 385] width 59 height 41
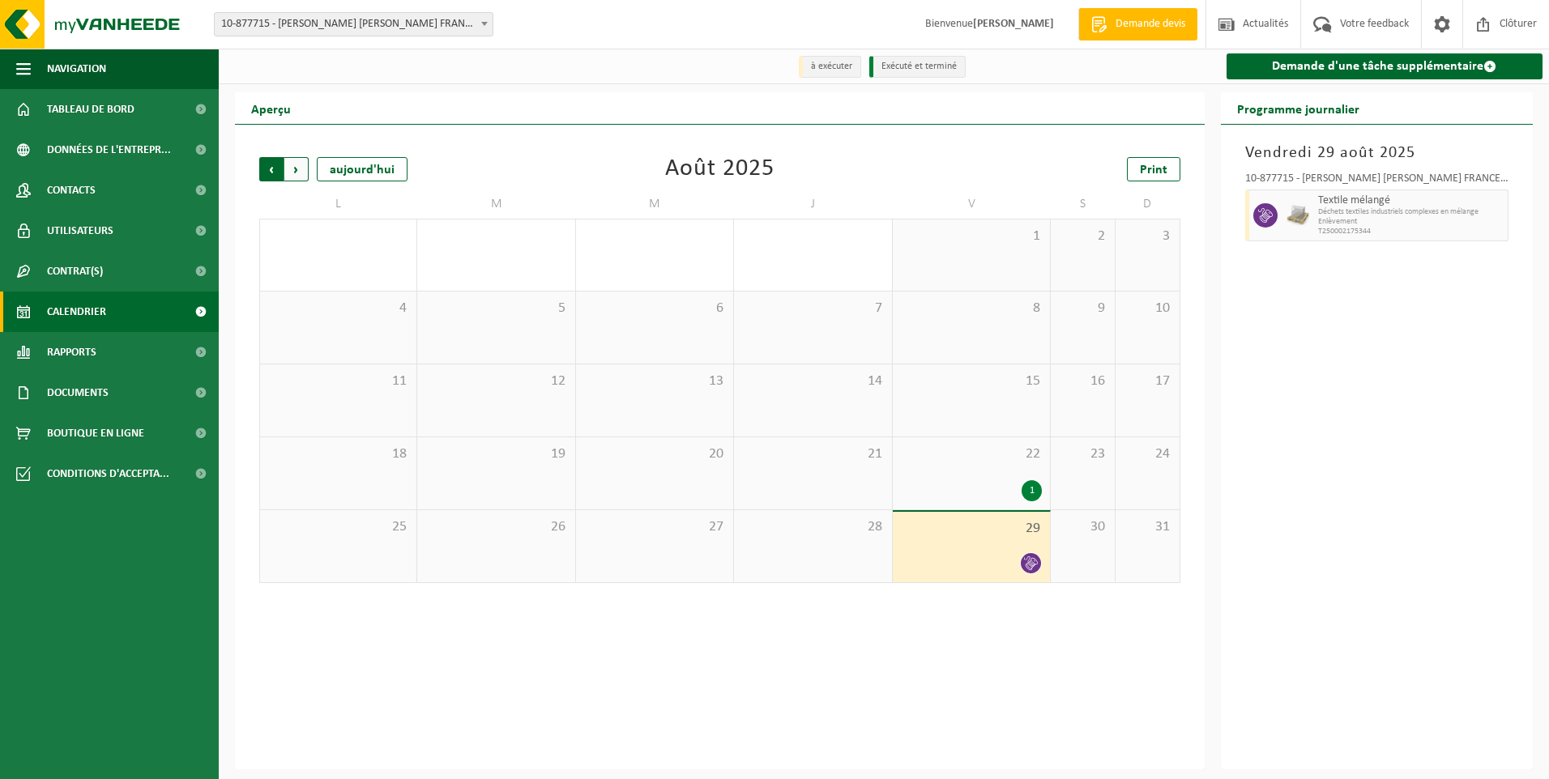
click at [295, 163] on span "Suivant" at bounding box center [296, 169] width 24 height 24
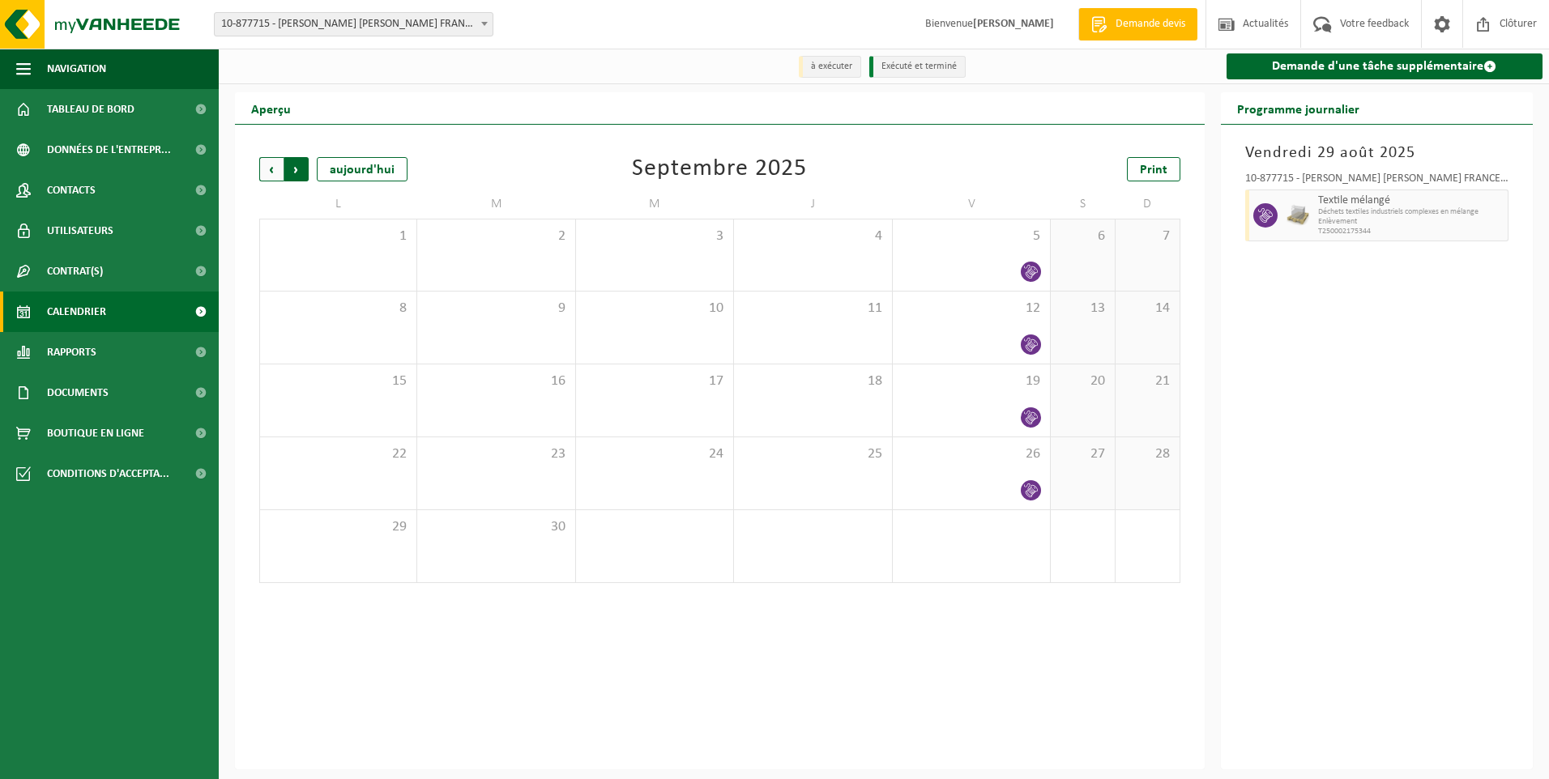
click at [268, 167] on span "Précédent" at bounding box center [271, 169] width 24 height 24
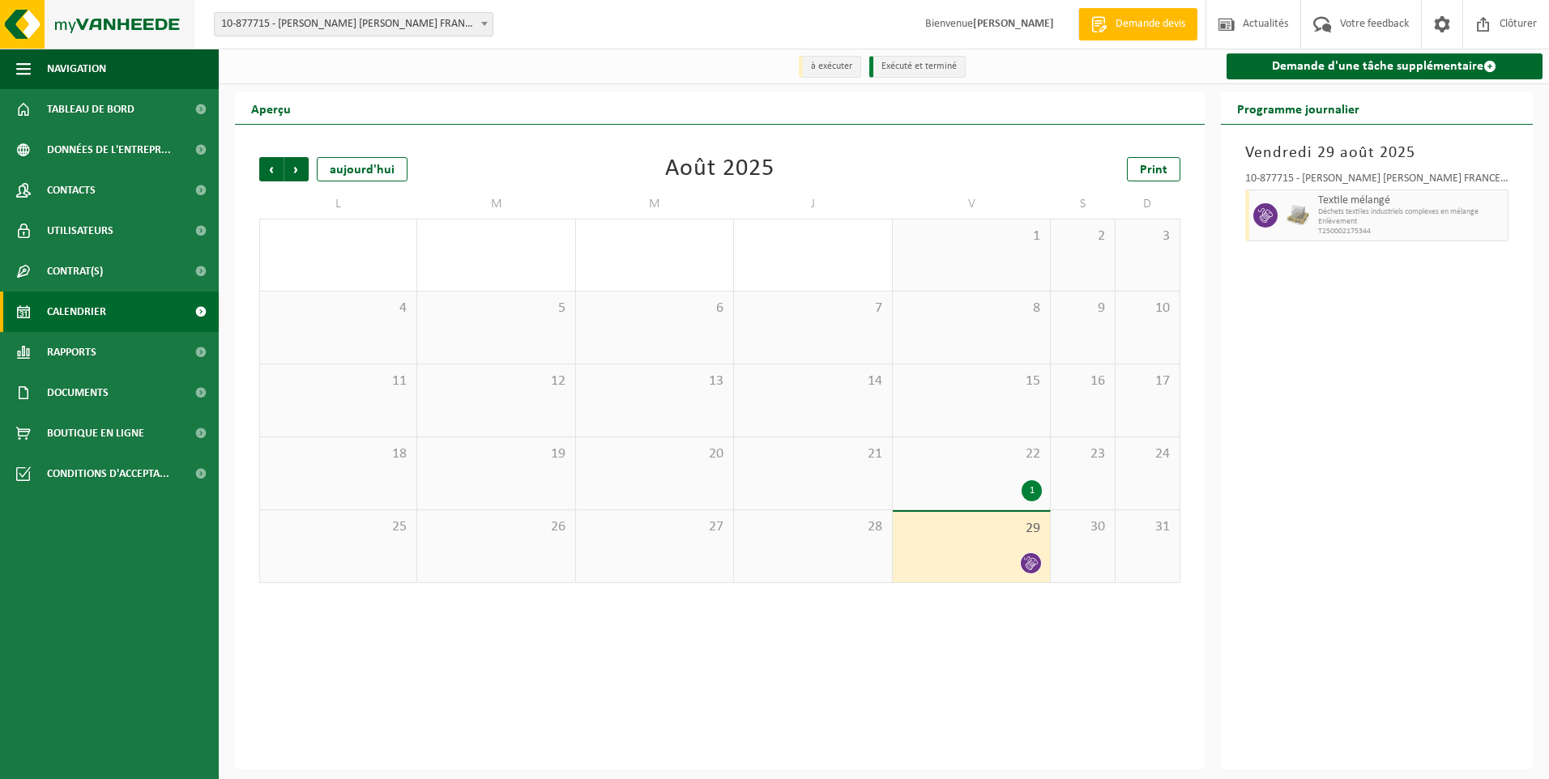
click at [33, 23] on img at bounding box center [97, 24] width 194 height 49
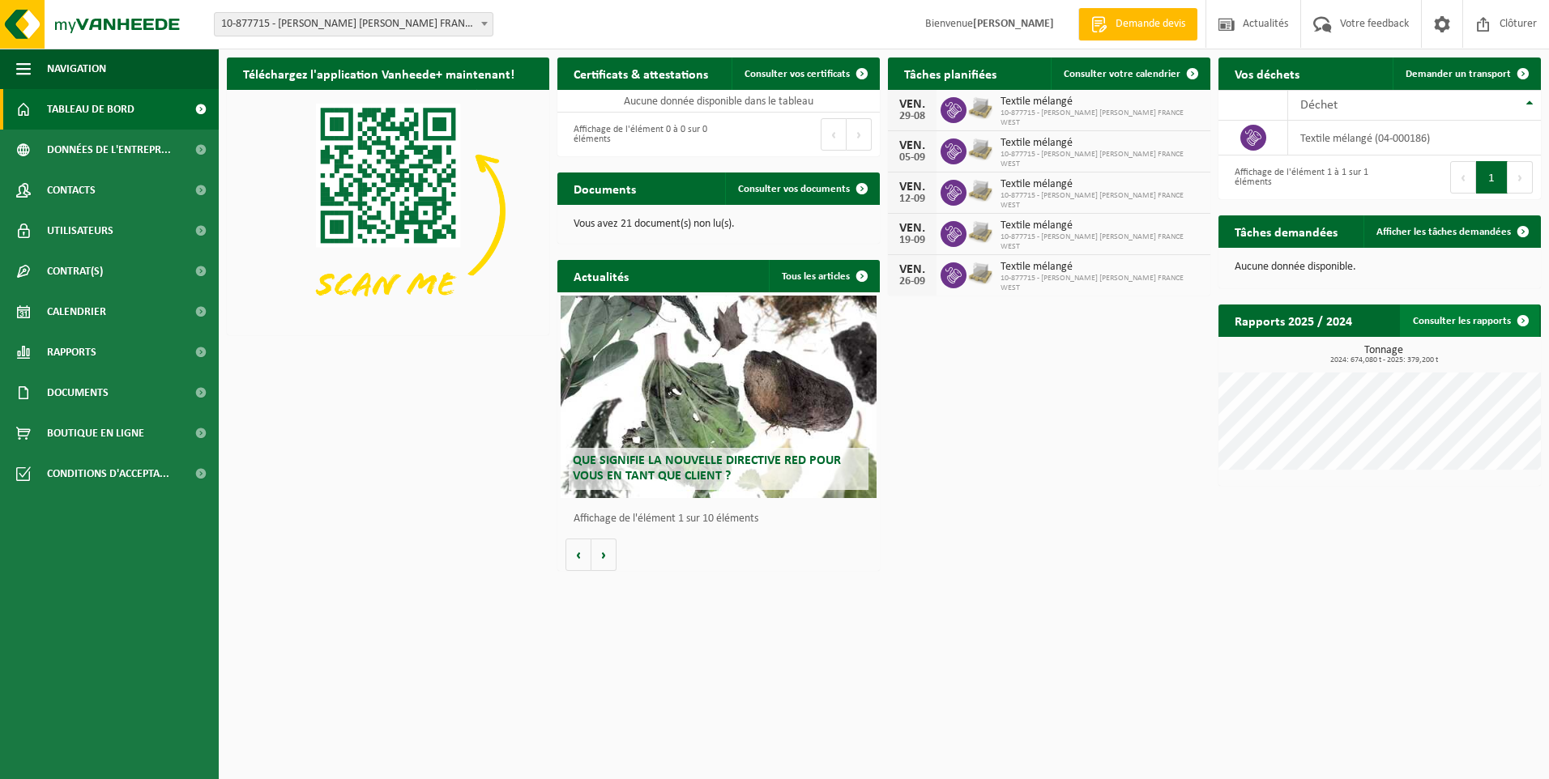
click at [1519, 319] on span at bounding box center [1523, 321] width 32 height 32
